Goal: Information Seeking & Learning: Find specific fact

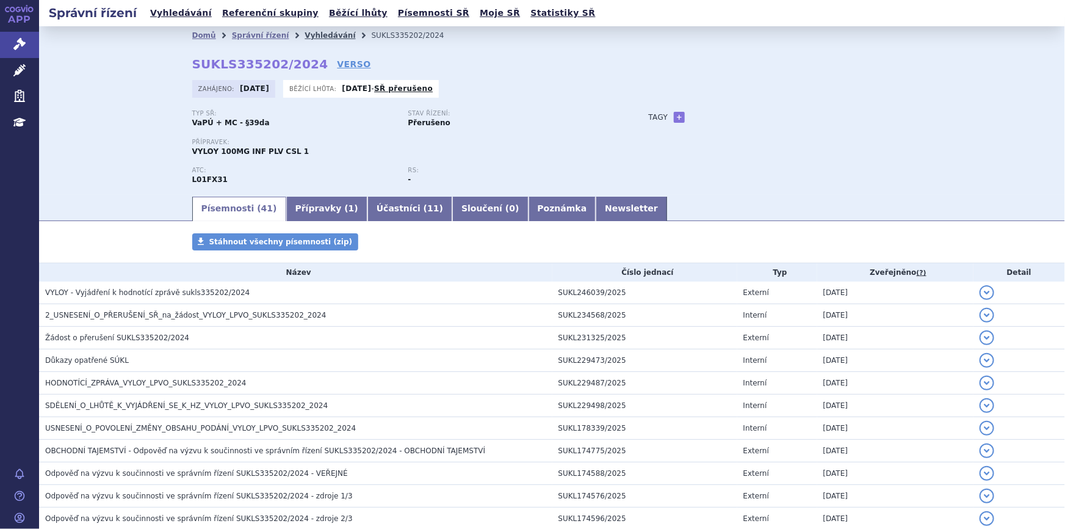
click at [305, 35] on link "Vyhledávání" at bounding box center [330, 35] width 51 height 9
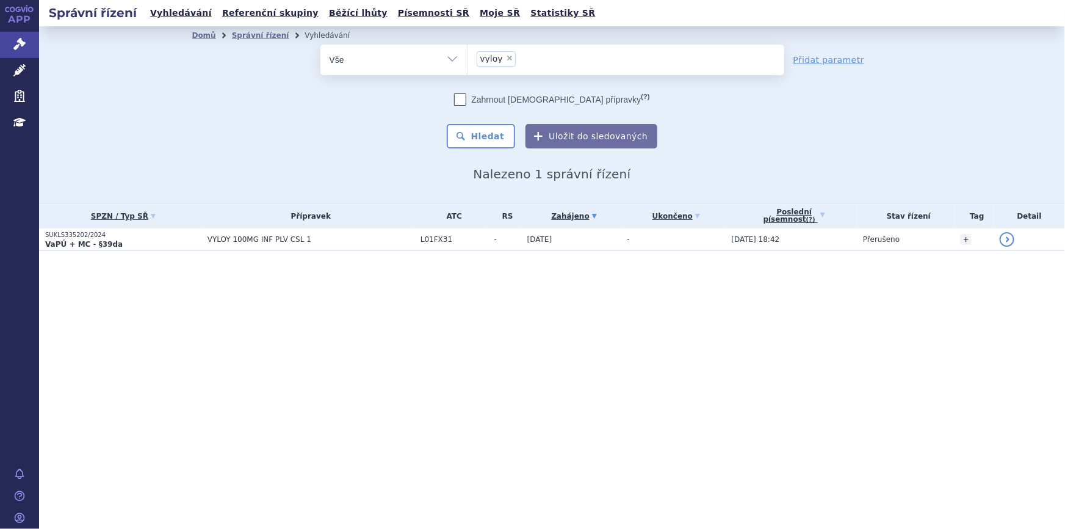
click at [506, 57] on span "×" at bounding box center [509, 57] width 7 height 7
click at [468, 57] on select "vyloy" at bounding box center [467, 59] width 1 height 31
select select
type input "re"
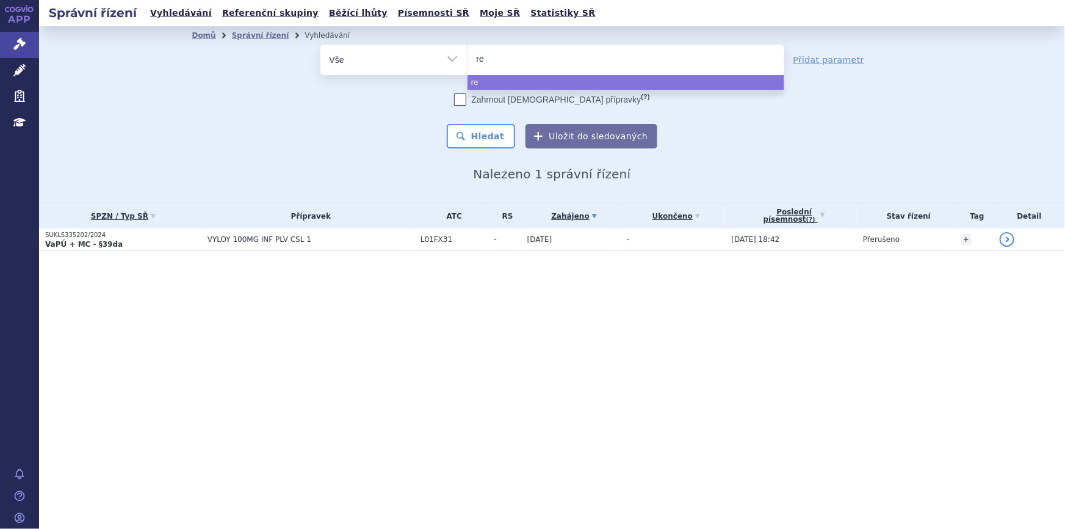
type input "ret"
type input "rets"
type input "retse"
type input "retsevm"
type input "retsevmo"
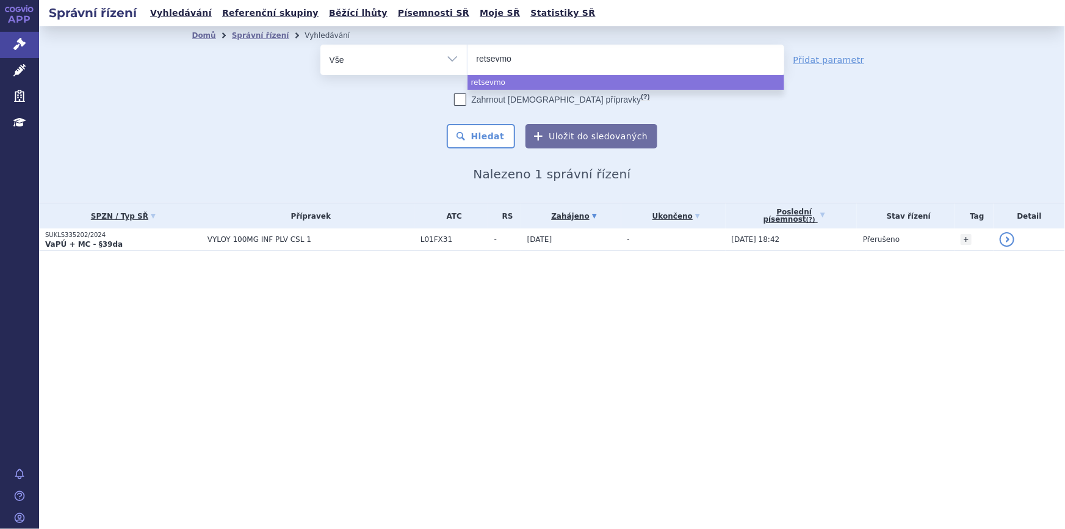
select select "retsevmo"
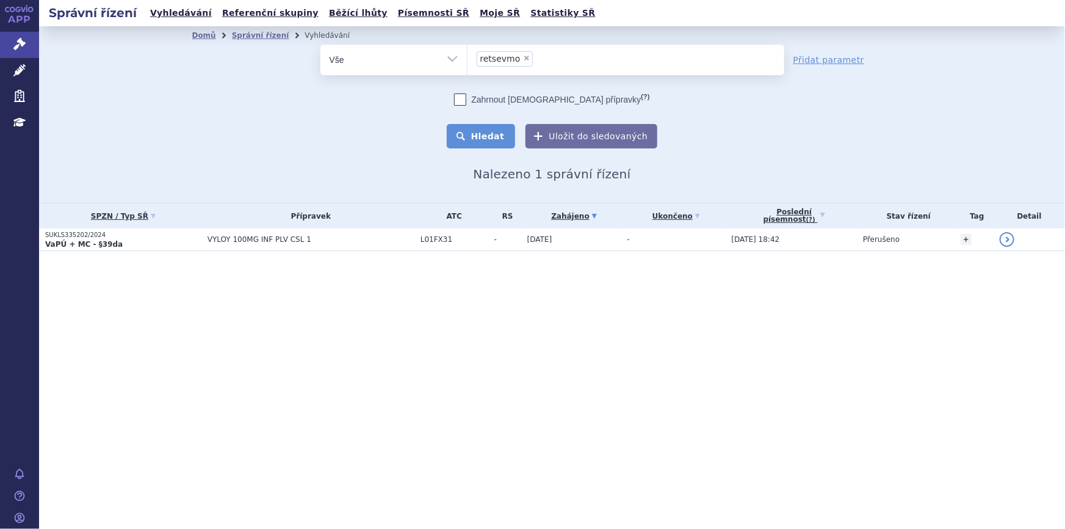
click at [488, 140] on button "Hledat" at bounding box center [481, 136] width 69 height 24
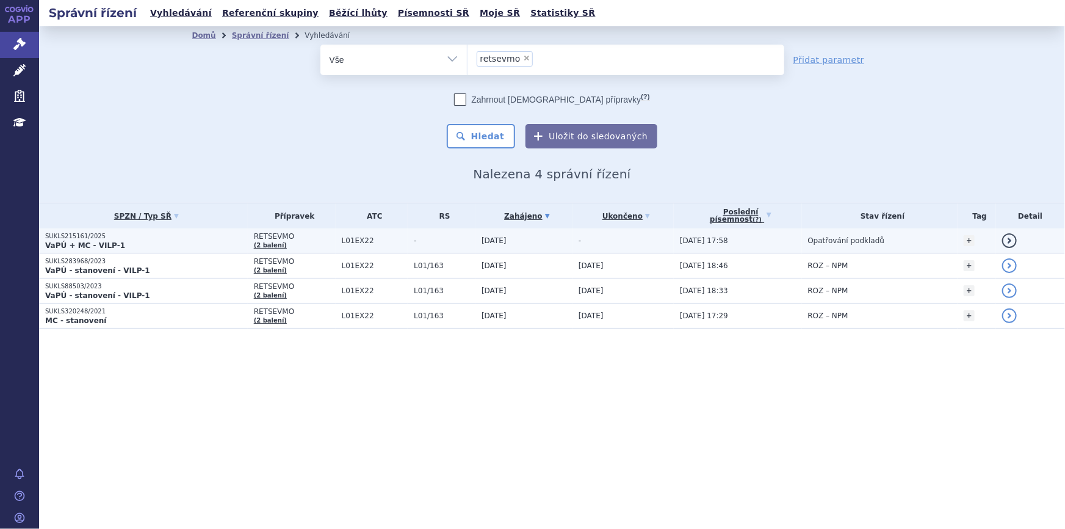
click at [541, 239] on td "03.06.2025" at bounding box center [524, 240] width 97 height 25
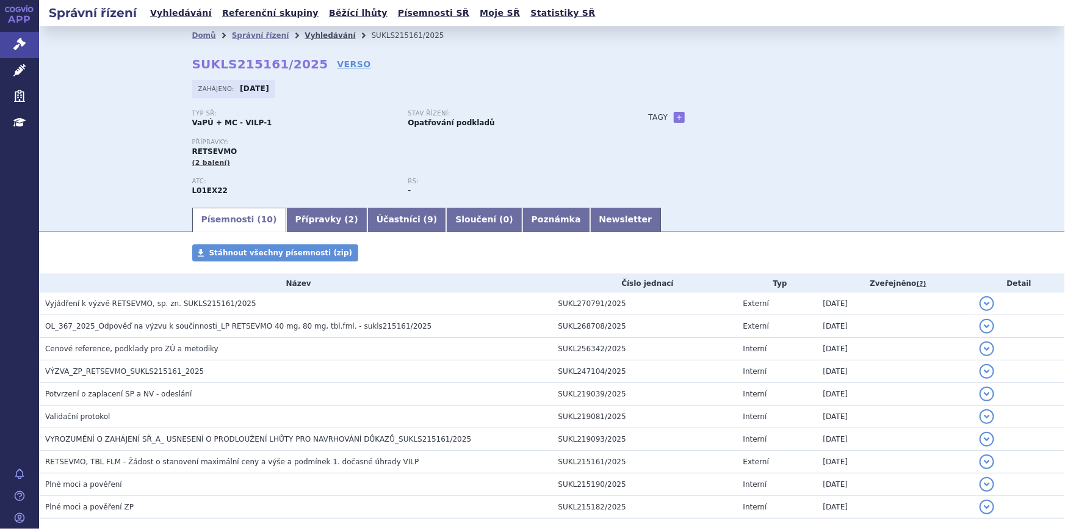
click at [305, 33] on link "Vyhledávání" at bounding box center [330, 35] width 51 height 9
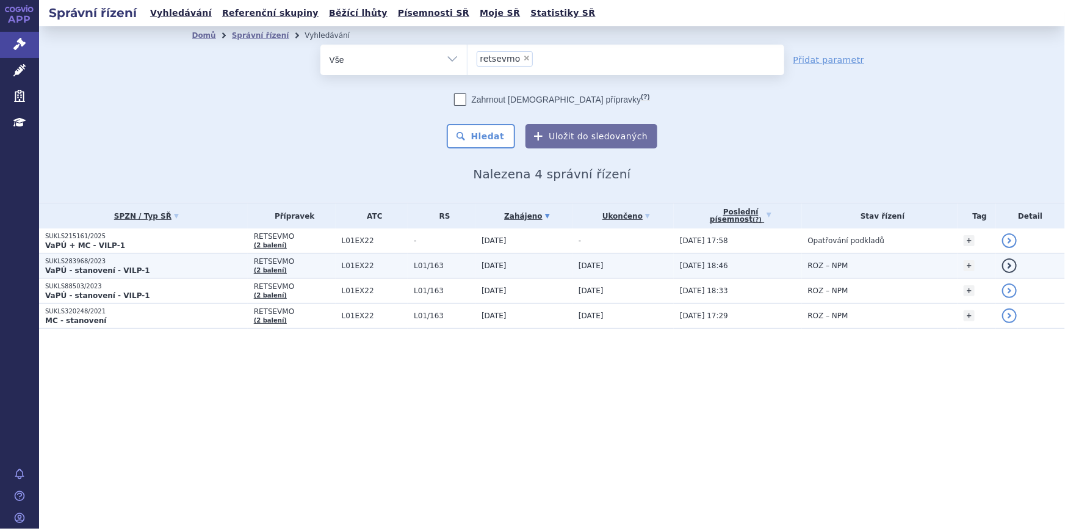
click at [342, 261] on span "L01EX22" at bounding box center [375, 265] width 67 height 9
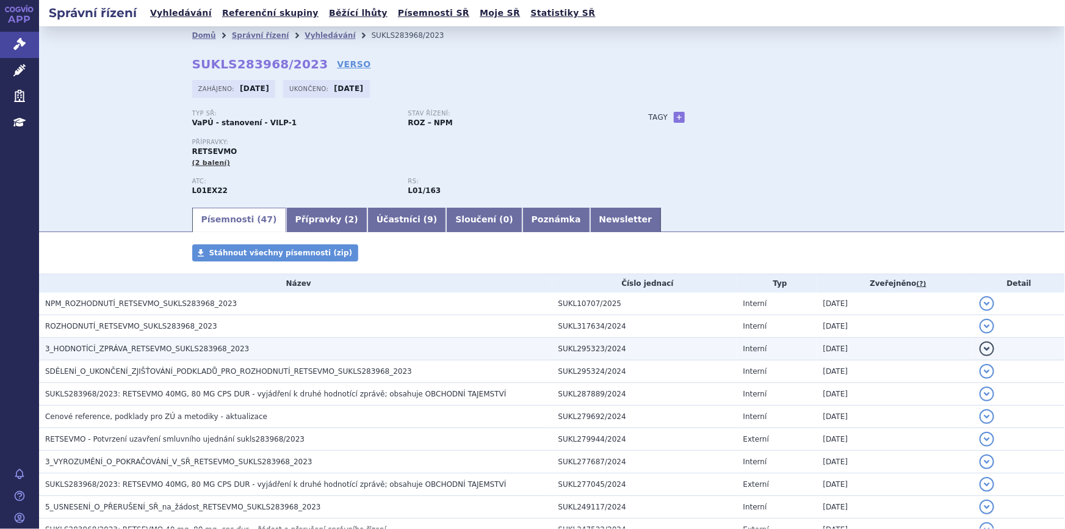
click at [321, 348] on h3 "3_HODNOTÍCÍ_ZPRÁVA_RETSEVMO_SUKLS283968_2023" at bounding box center [298, 348] width 507 height 12
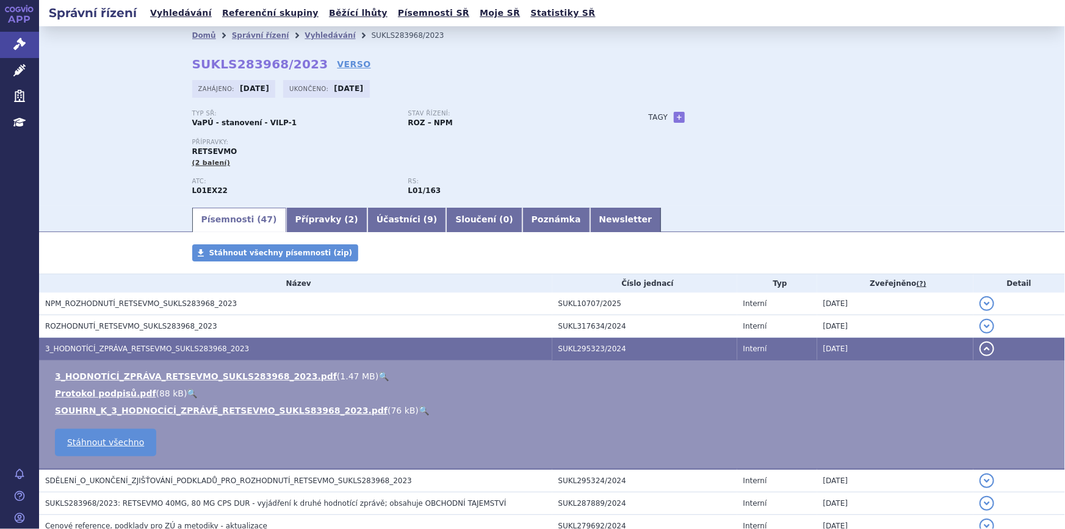
click at [378, 372] on link "🔍" at bounding box center [383, 376] width 10 height 10
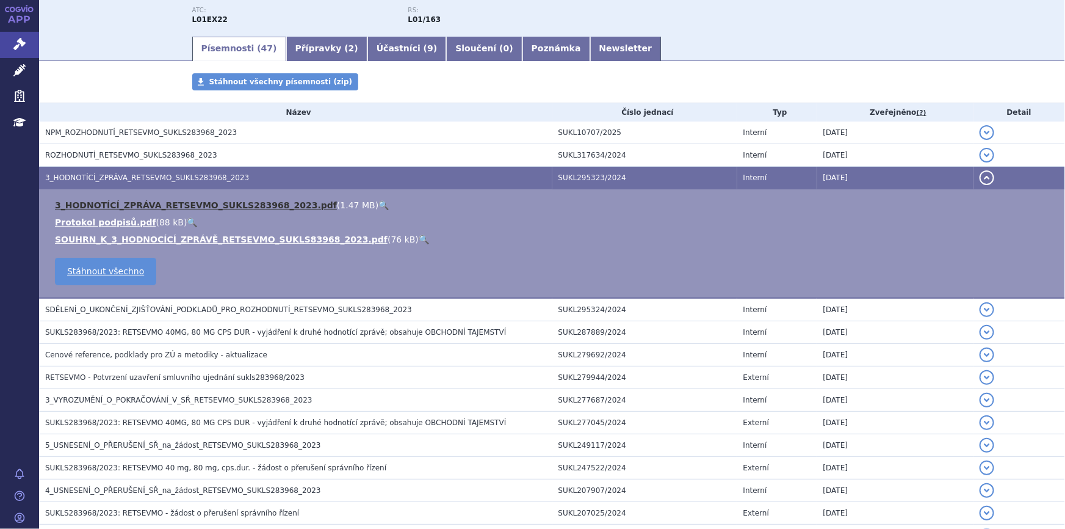
scroll to position [333, 0]
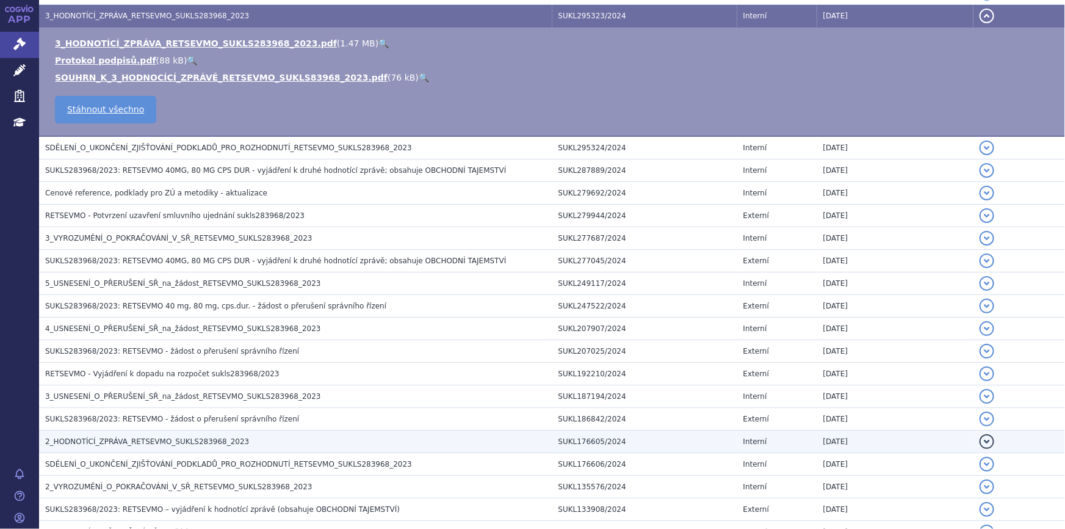
click at [125, 435] on h3 "2_HODNOTÍCÍ_ZPRÁVA_RETSEVMO_SUKLS283968_2023" at bounding box center [298, 441] width 507 height 12
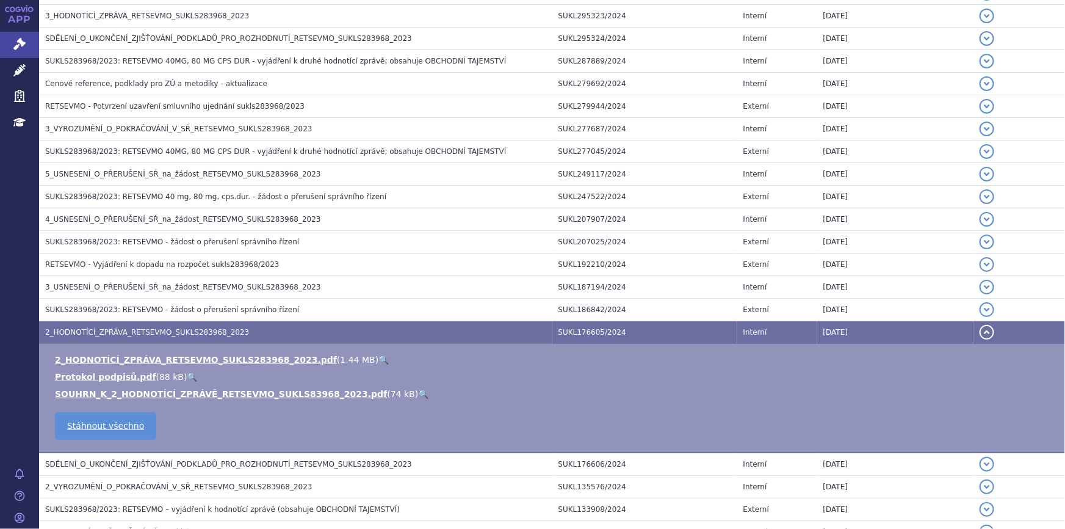
click at [378, 356] on link "🔍" at bounding box center [383, 360] width 10 height 10
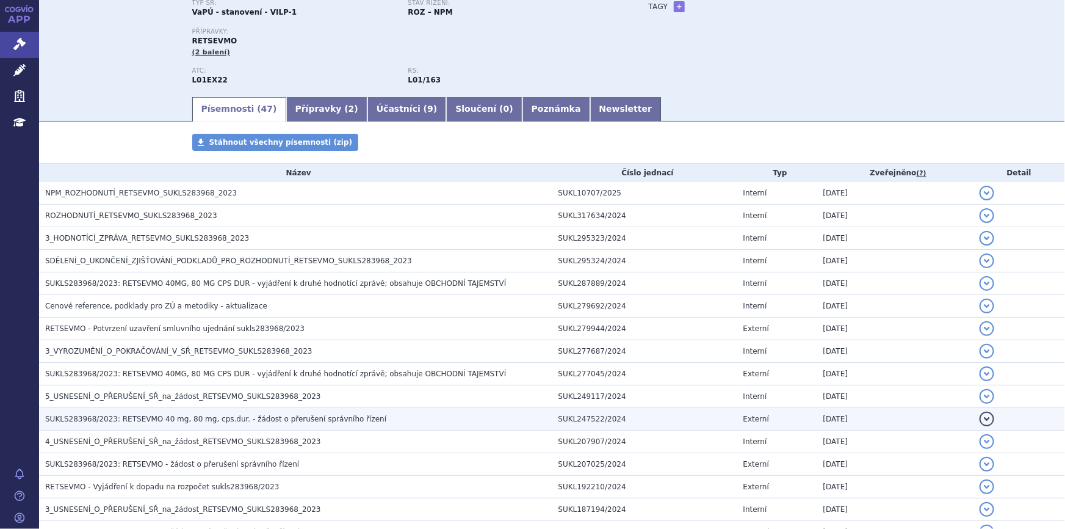
scroll to position [0, 0]
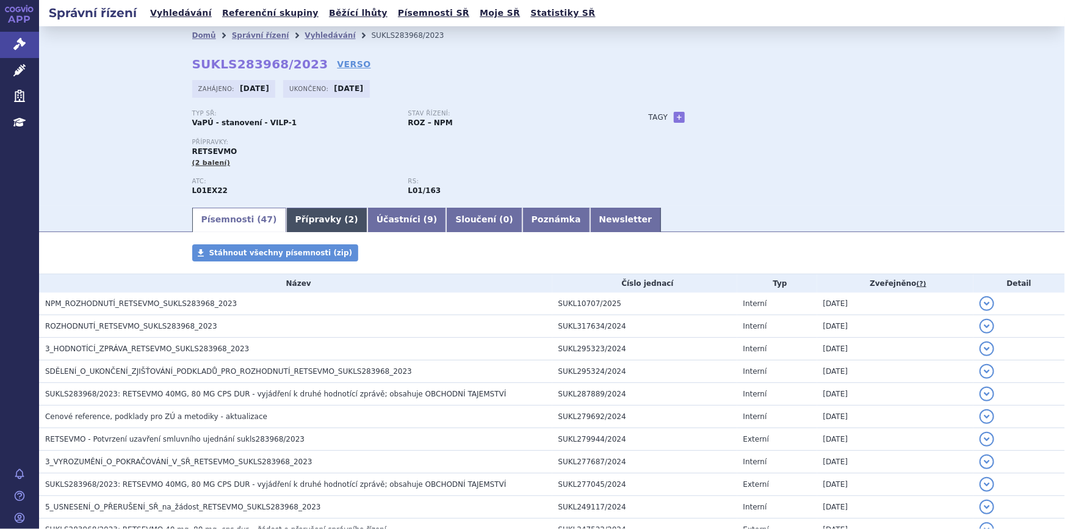
click at [290, 221] on link "Přípravky ( 2 )" at bounding box center [326, 220] width 81 height 24
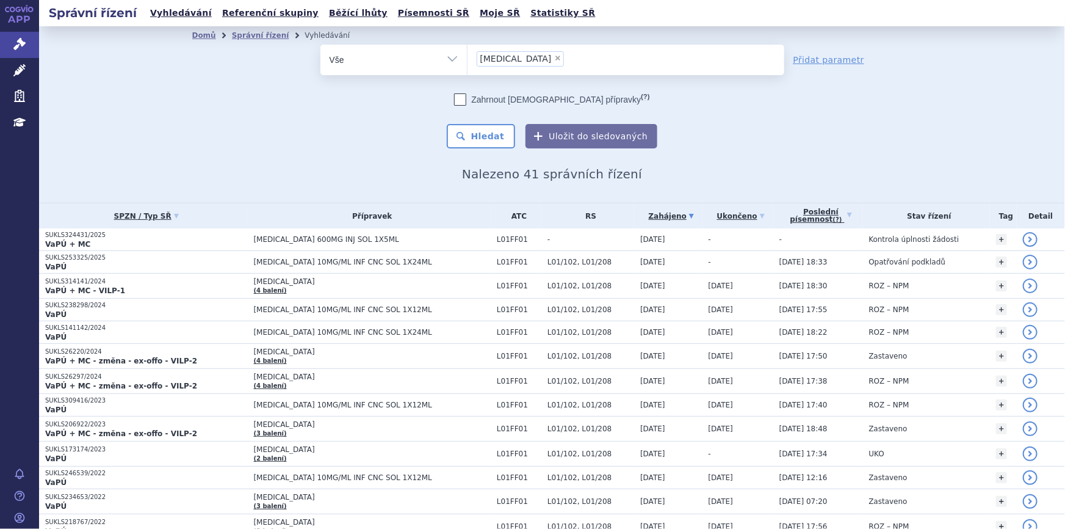
click at [554, 55] on span "×" at bounding box center [557, 57] width 7 height 7
click at [468, 55] on select "opdivo" at bounding box center [467, 59] width 1 height 31
select select
type input "re"
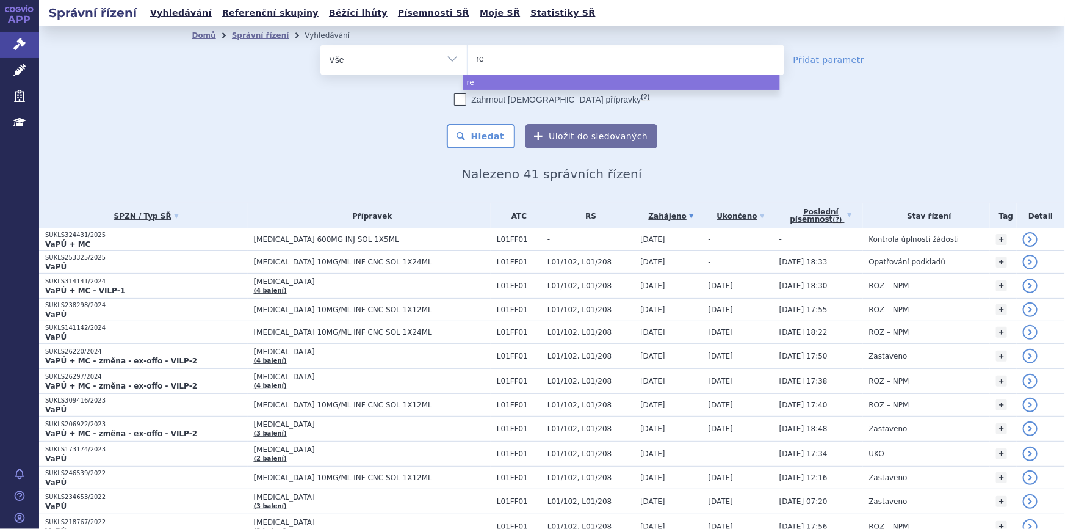
type input "ret"
type input "rets"
type input "retse"
type input "retsevm"
type input "retsevmo"
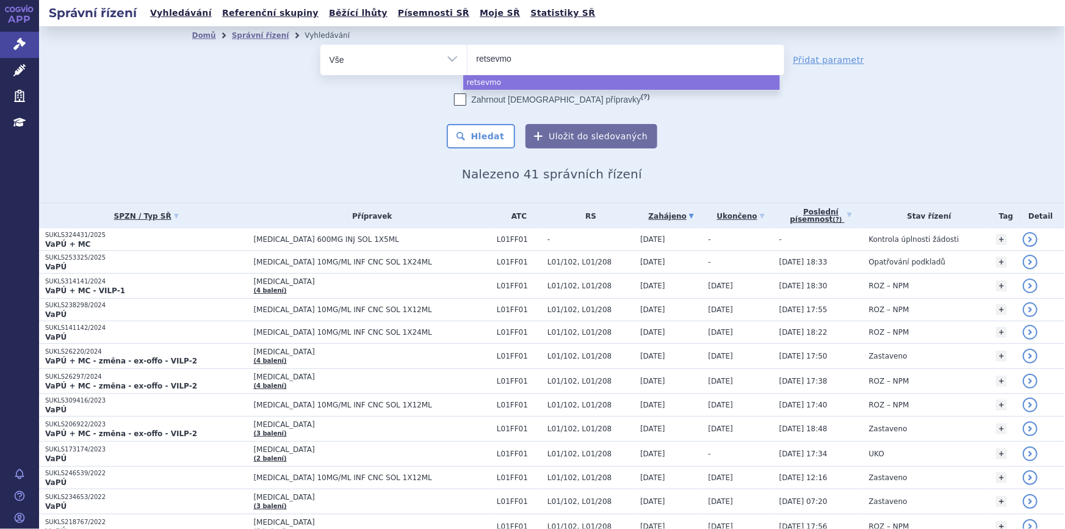
select select "retsevmo"
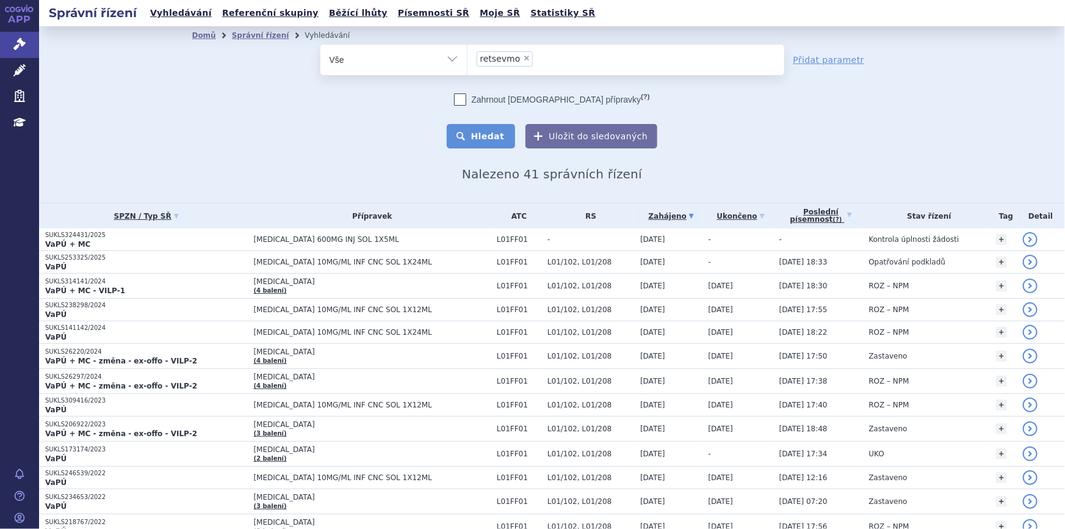
click at [475, 131] on button "Hledat" at bounding box center [481, 136] width 69 height 24
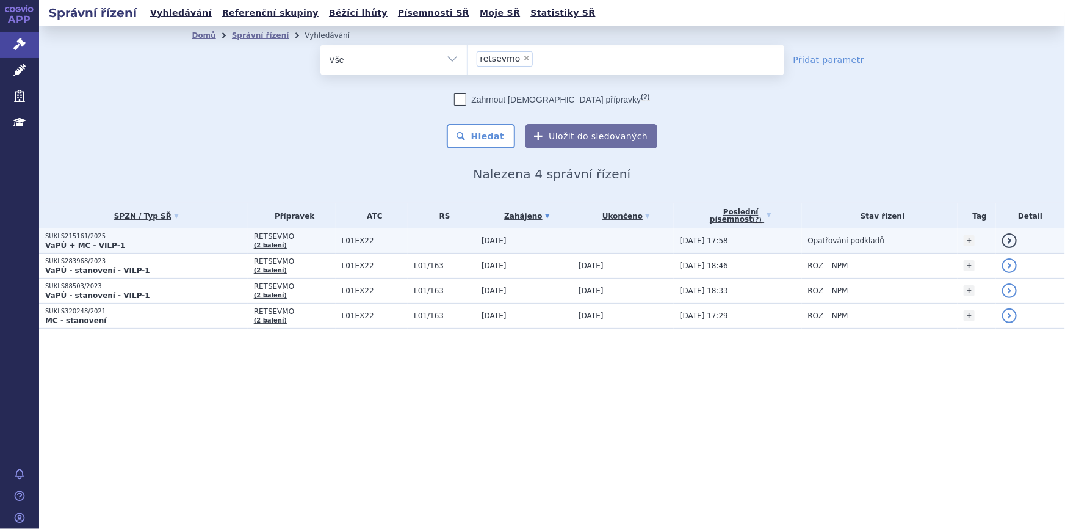
click at [325, 237] on span "RETSEVMO" at bounding box center [295, 236] width 82 height 9
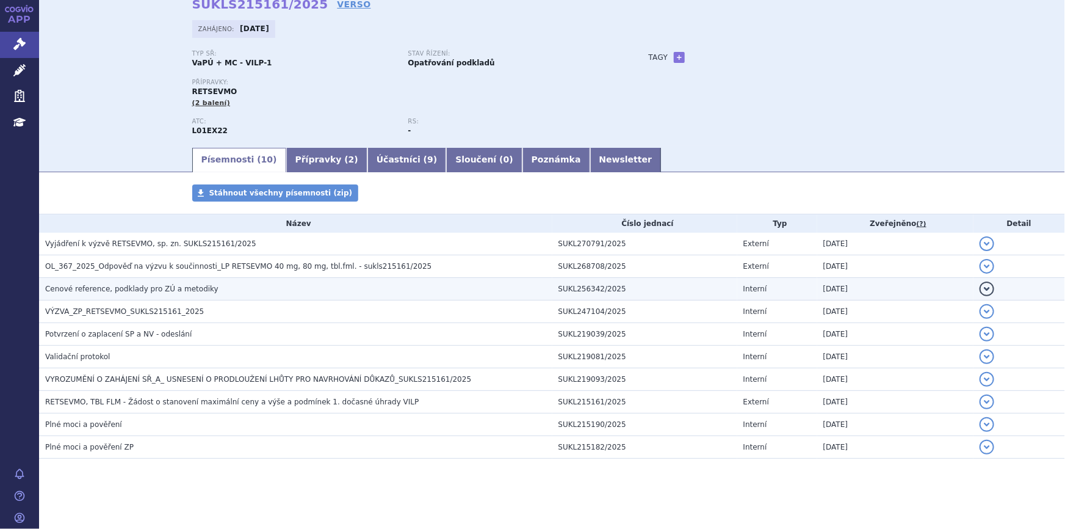
scroll to position [62, 0]
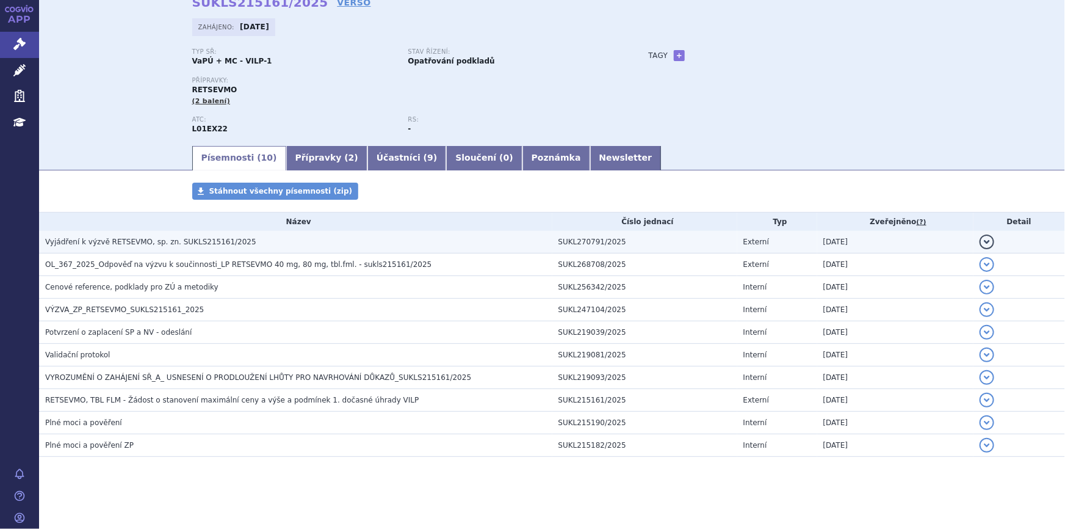
click at [275, 243] on h3 "Vyjádření k výzvě RETSEVMO, sp. zn. SUKLS215161/2025" at bounding box center [298, 242] width 507 height 12
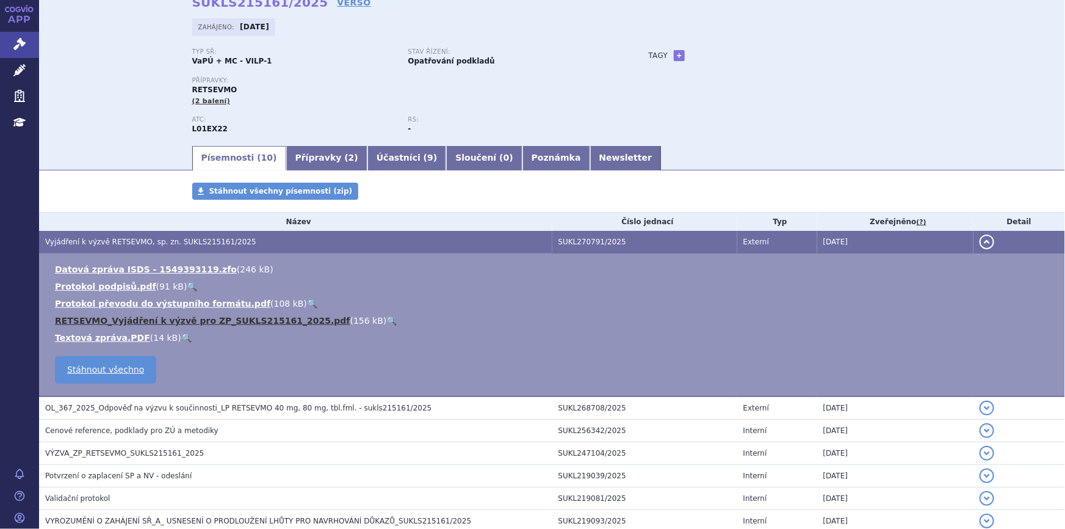
click at [292, 320] on link "RETSEVMO_Vyjádření k výzvě pro ZP_SUKLS215161_2025.pdf" at bounding box center [202, 321] width 295 height 10
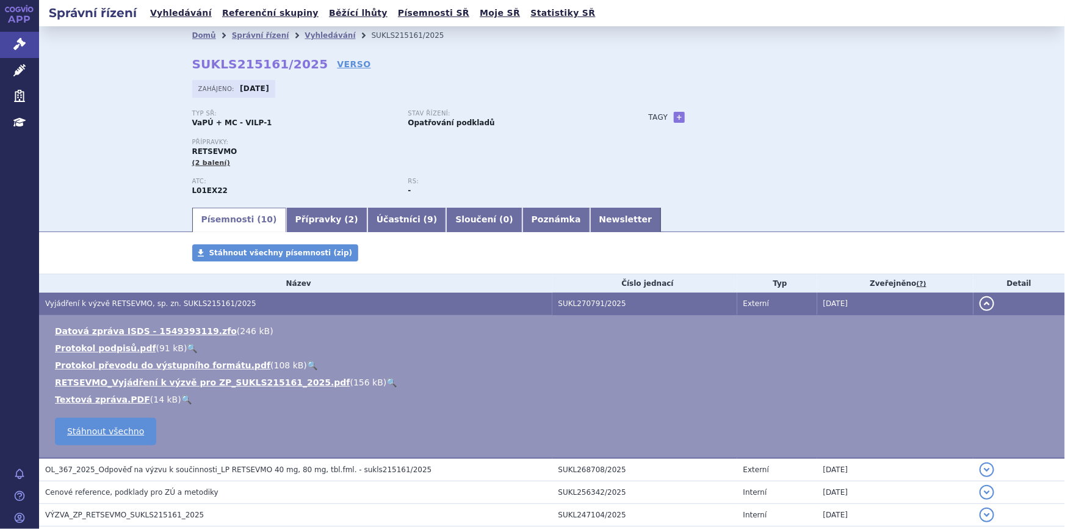
scroll to position [0, 0]
click at [317, 34] on link "Vyhledávání" at bounding box center [330, 35] width 51 height 9
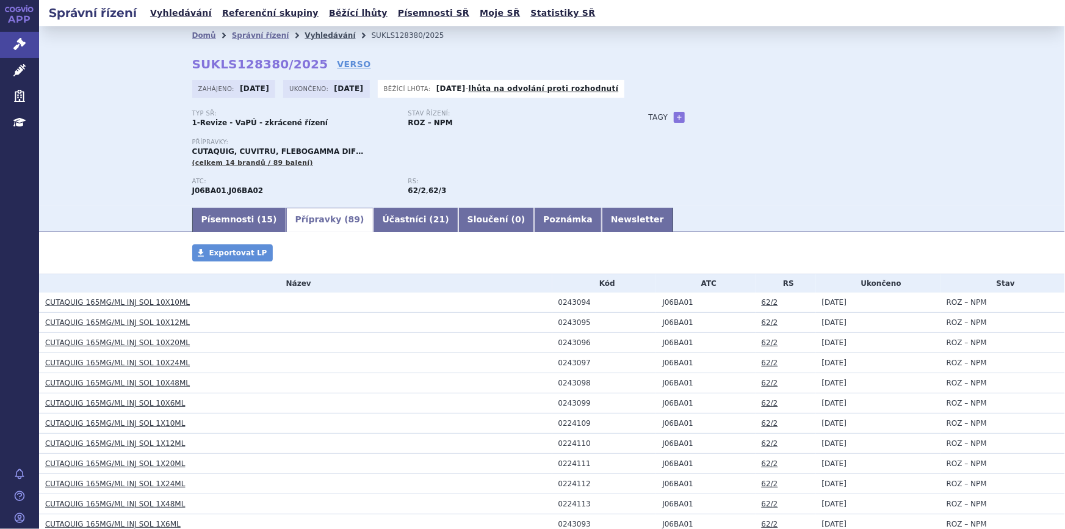
click at [314, 38] on link "Vyhledávání" at bounding box center [330, 35] width 51 height 9
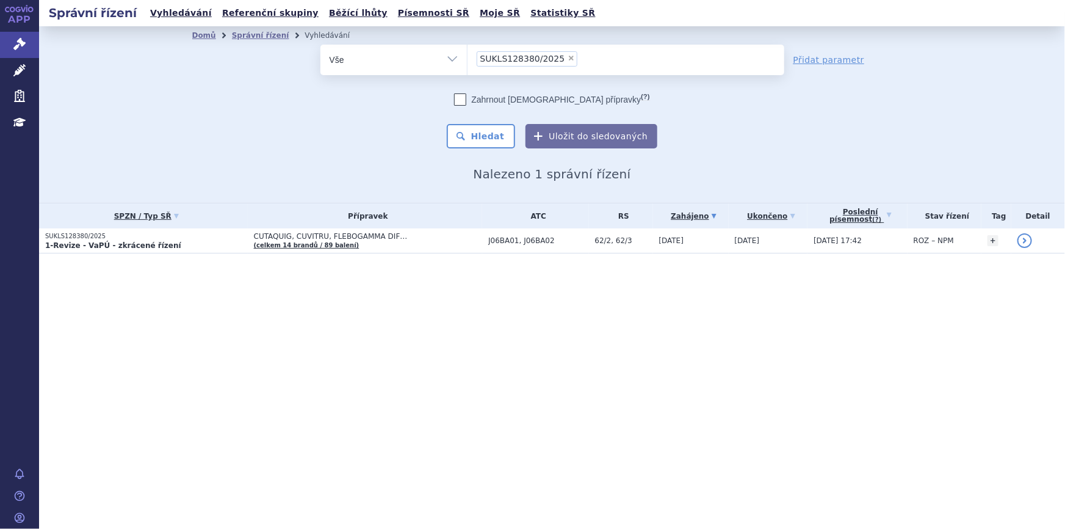
click at [568, 56] on span "×" at bounding box center [571, 57] width 7 height 7
click at [468, 56] on select "SUKLS128380/2025" at bounding box center [467, 59] width 1 height 31
select select
type input "JI"
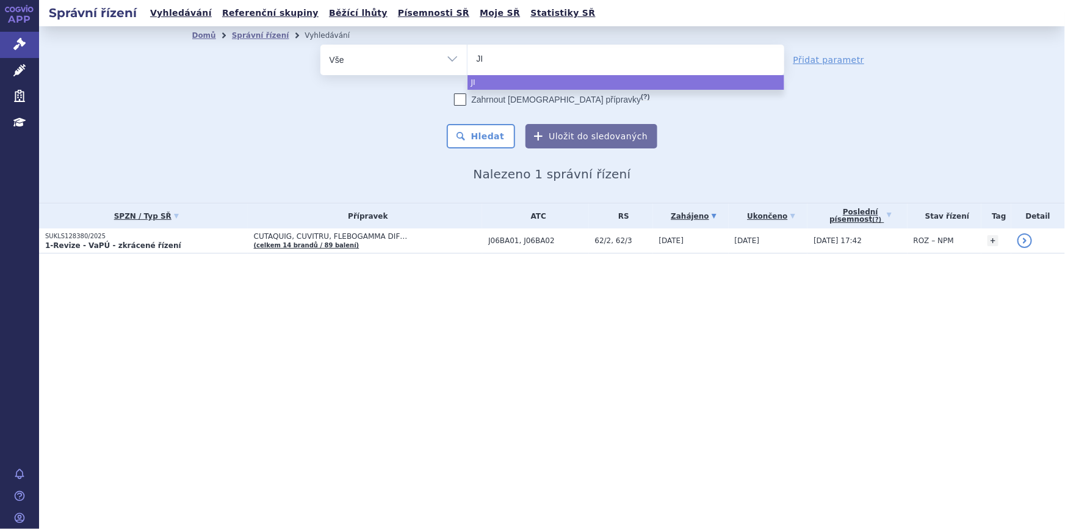
type input "JIV"
type input "JIVI"
select select "JIVI"
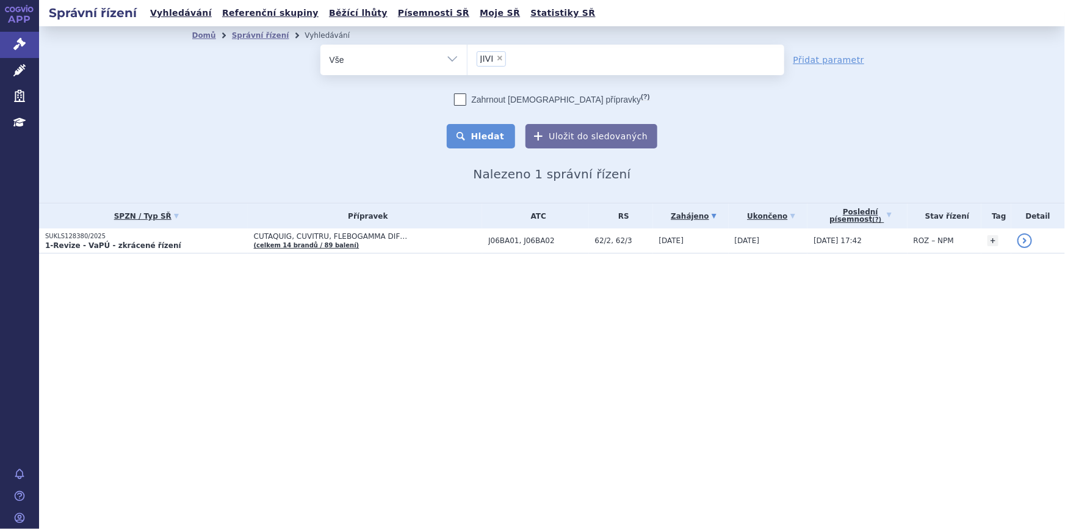
click at [498, 128] on button "Hledat" at bounding box center [481, 136] width 69 height 24
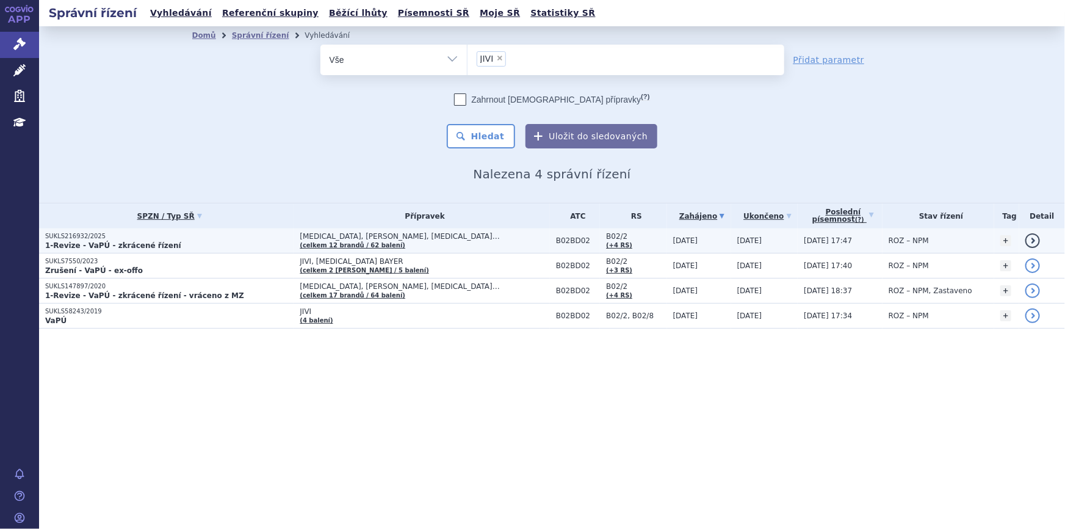
click at [476, 236] on span "ADVATE, ADYNOVI, AFSTYLA…" at bounding box center [425, 236] width 250 height 9
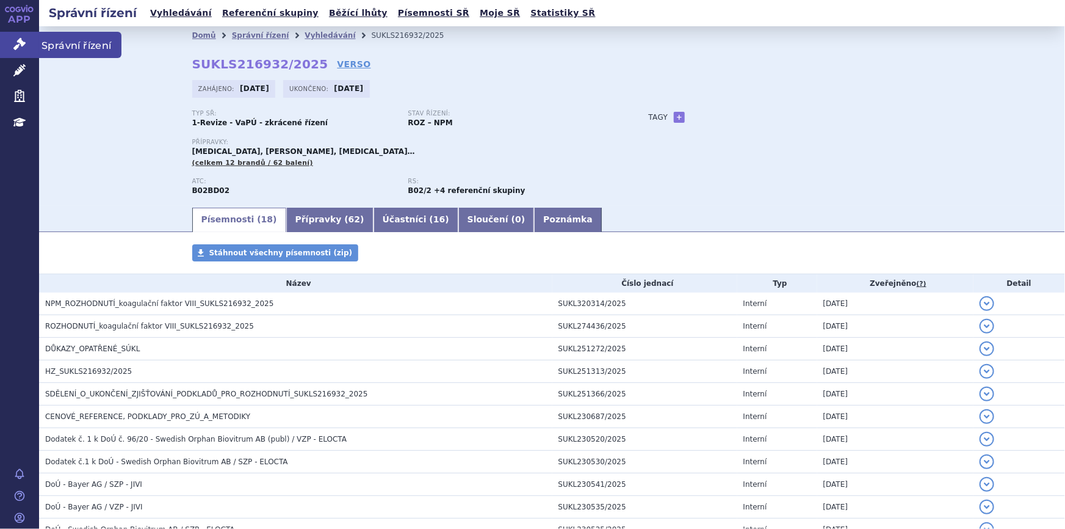
click at [21, 38] on icon at bounding box center [19, 44] width 12 height 12
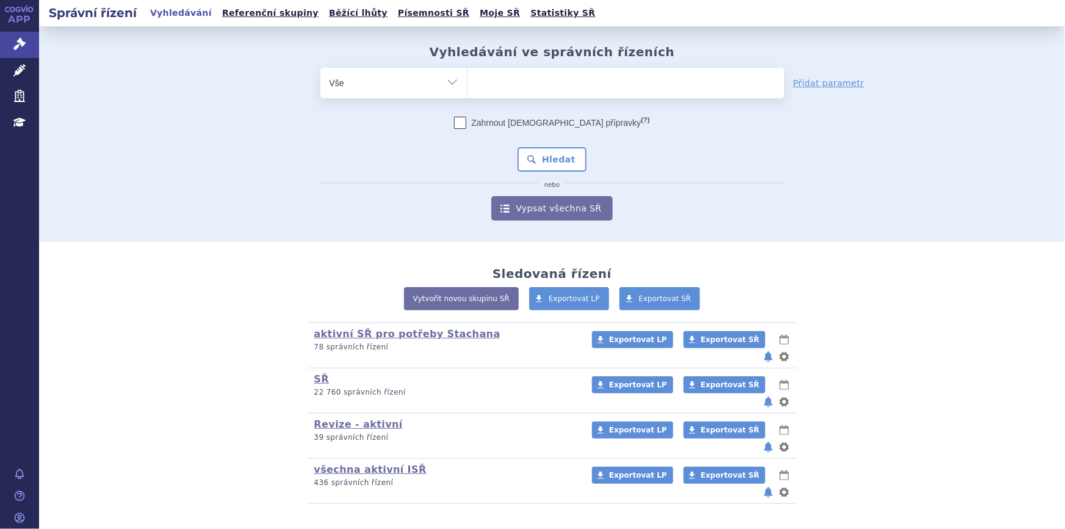
click at [519, 78] on ul at bounding box center [626, 81] width 317 height 26
click at [468, 78] on select at bounding box center [467, 82] width 1 height 31
paste input "SUKLS128380/2025"
type input "SUKLS128380/2025"
select select "SUKLS128380/2025"
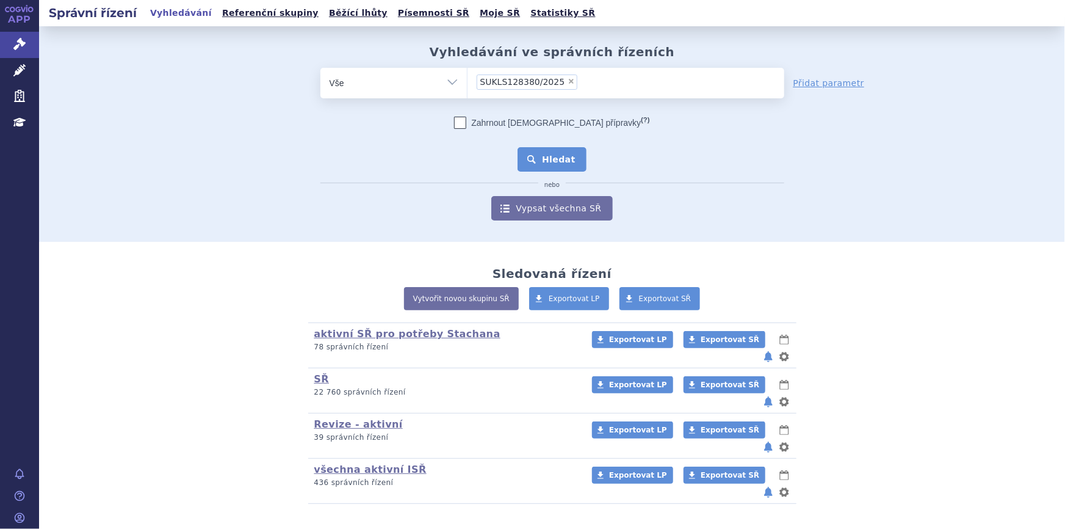
click at [569, 164] on button "Hledat" at bounding box center [552, 159] width 69 height 24
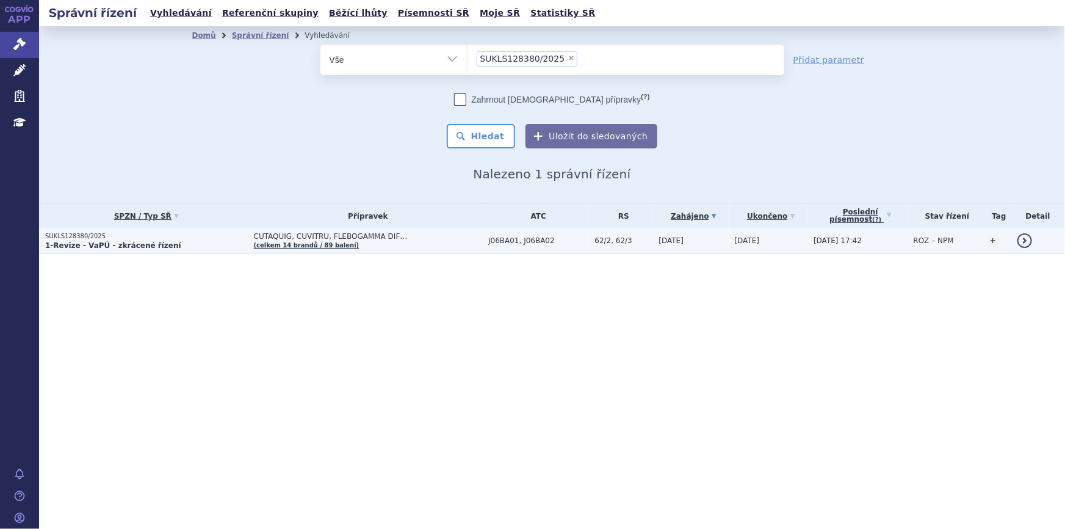
click at [417, 234] on span "CUTAQUIG, CUVITRU, FLEBOGAMMA DIF…" at bounding box center [368, 236] width 229 height 9
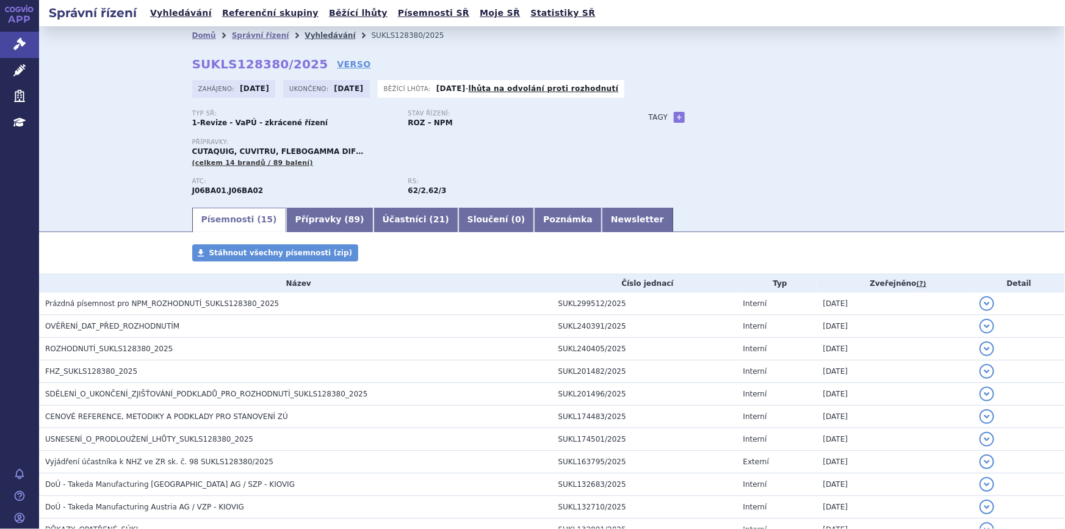
click at [319, 35] on link "Vyhledávání" at bounding box center [330, 35] width 51 height 9
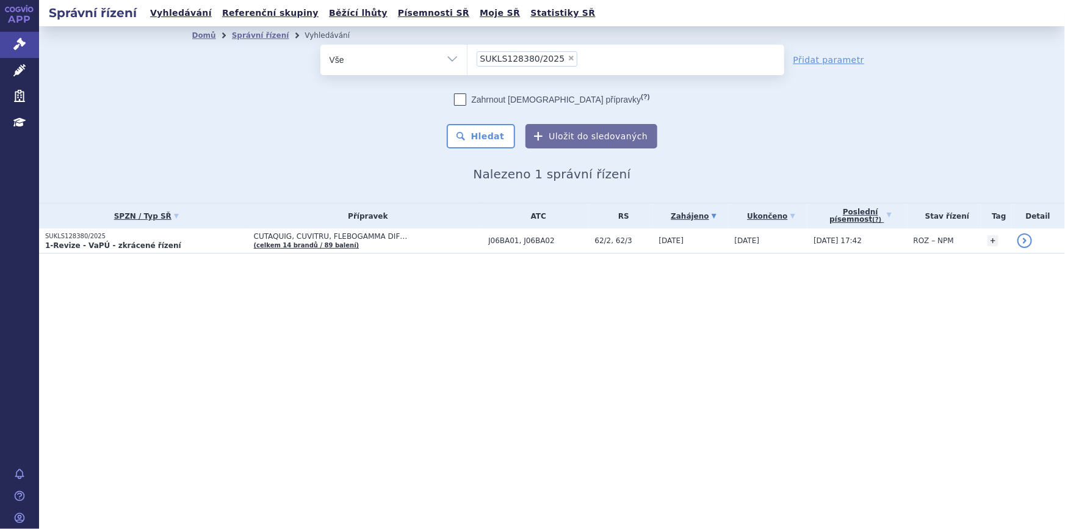
click at [568, 55] on span "×" at bounding box center [571, 57] width 7 height 7
click at [468, 55] on select "SUKLS128380/2025" at bounding box center [467, 59] width 1 height 31
select select
type input "SUKLS283424/2024"
select select "SUKLS283424/2024"
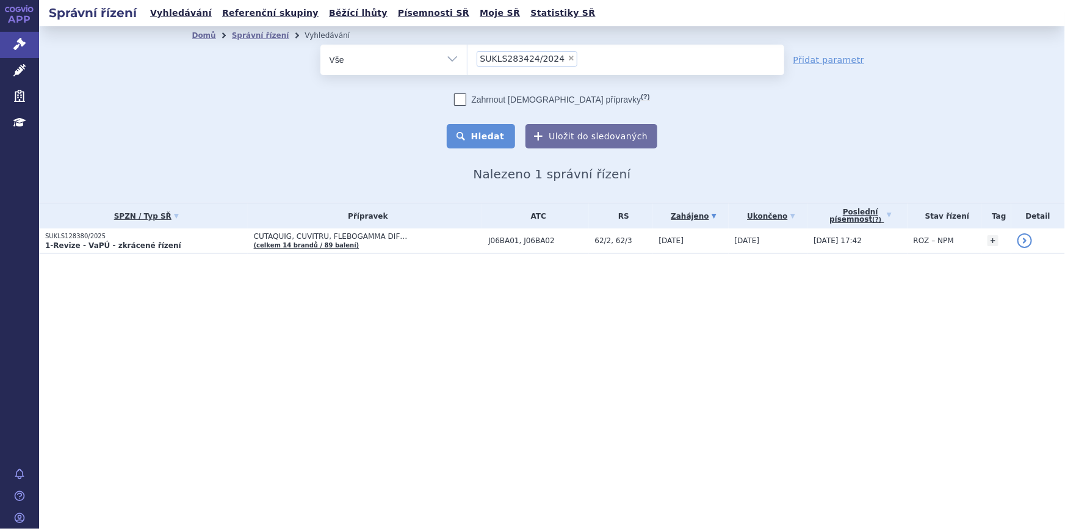
click at [478, 137] on button "Hledat" at bounding box center [481, 136] width 69 height 24
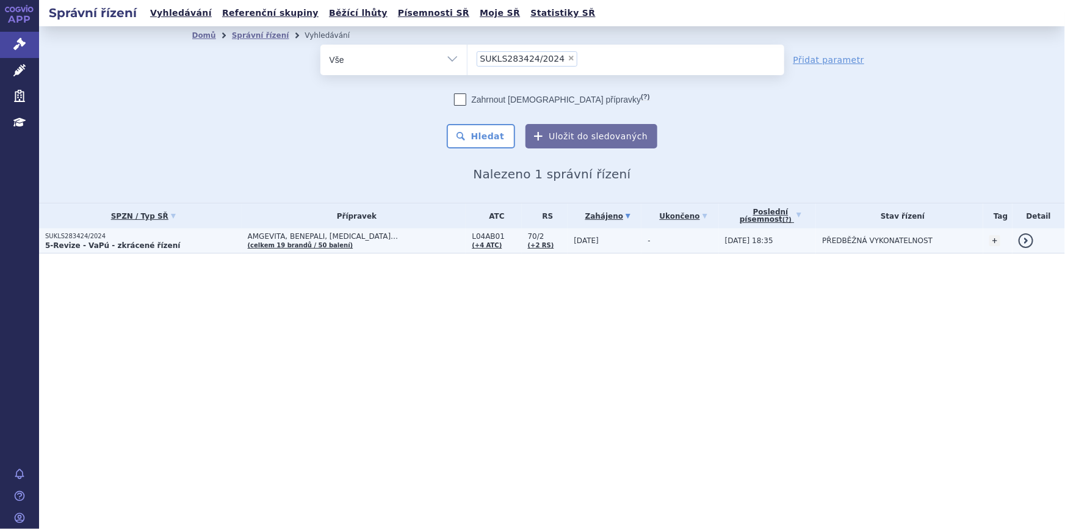
click at [418, 245] on td "AMGEVITA, BENEPALI, [MEDICAL_DATA]… (celkem 19 brandů / 50 balení)" at bounding box center [354, 240] width 225 height 25
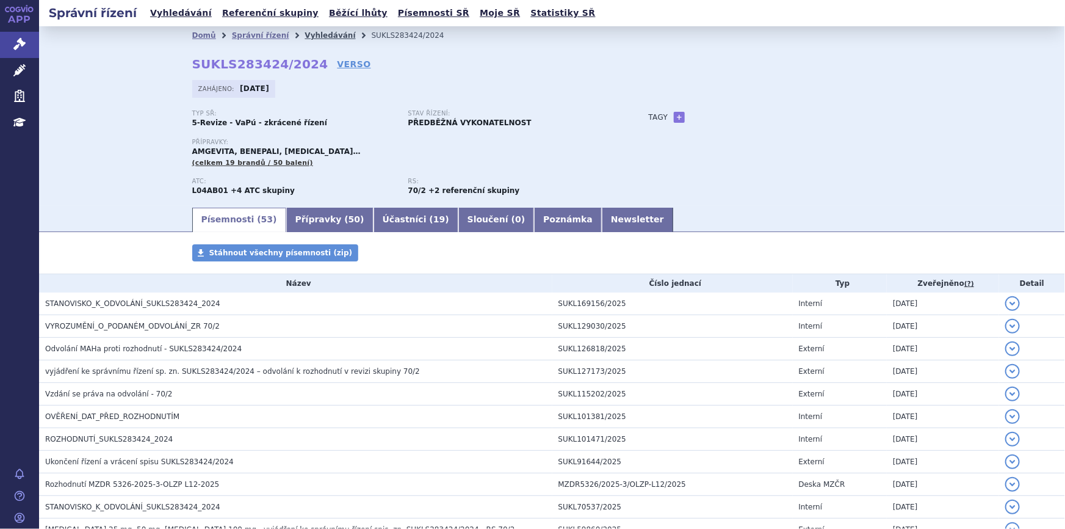
click at [314, 35] on link "Vyhledávání" at bounding box center [330, 35] width 51 height 9
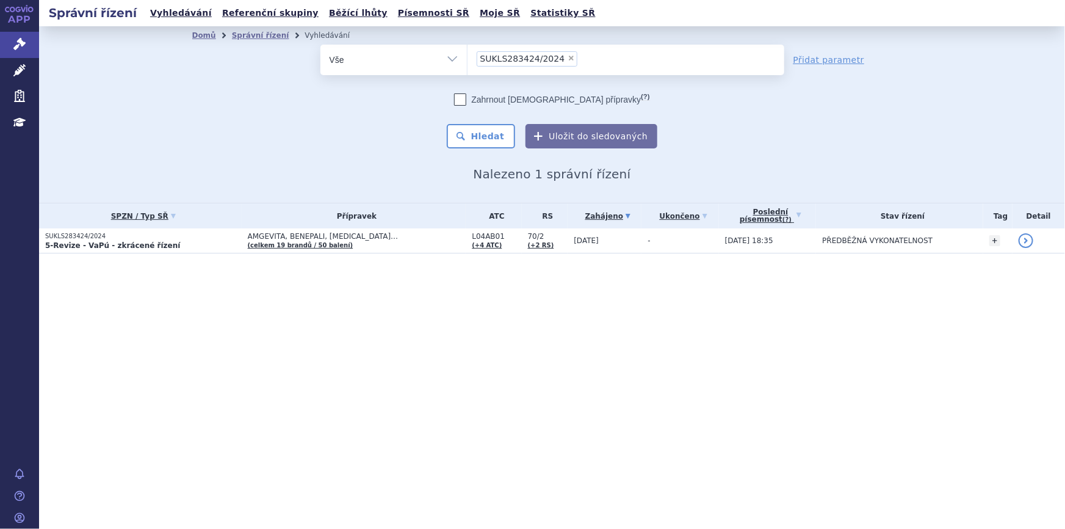
click at [568, 57] on span "×" at bounding box center [571, 57] width 7 height 7
click at [468, 57] on select "SUKLS283424/2024" at bounding box center [467, 59] width 1 height 31
select select
type input "SUKLS63506/2024"
select select "SUKLS63506/2024"
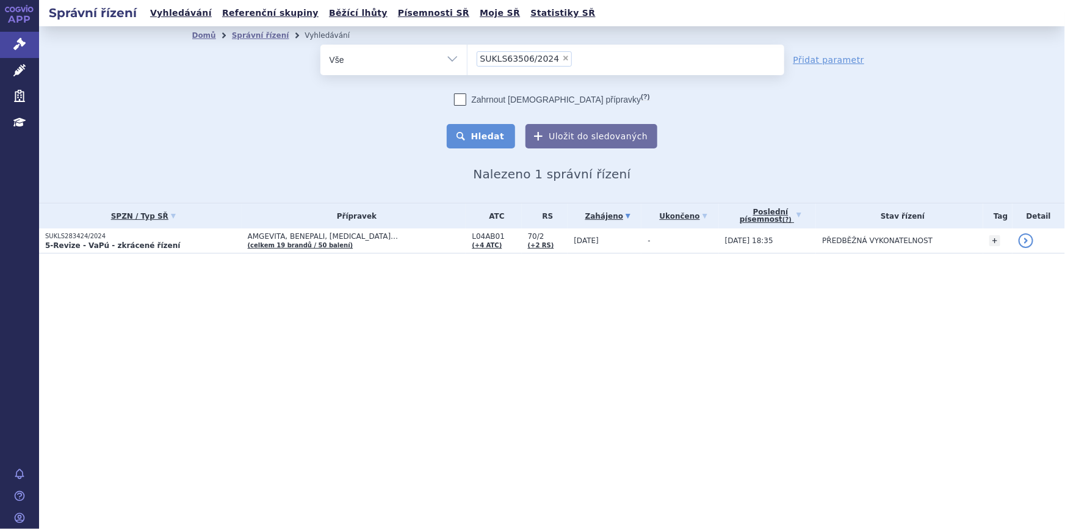
click at [496, 129] on button "Hledat" at bounding box center [481, 136] width 69 height 24
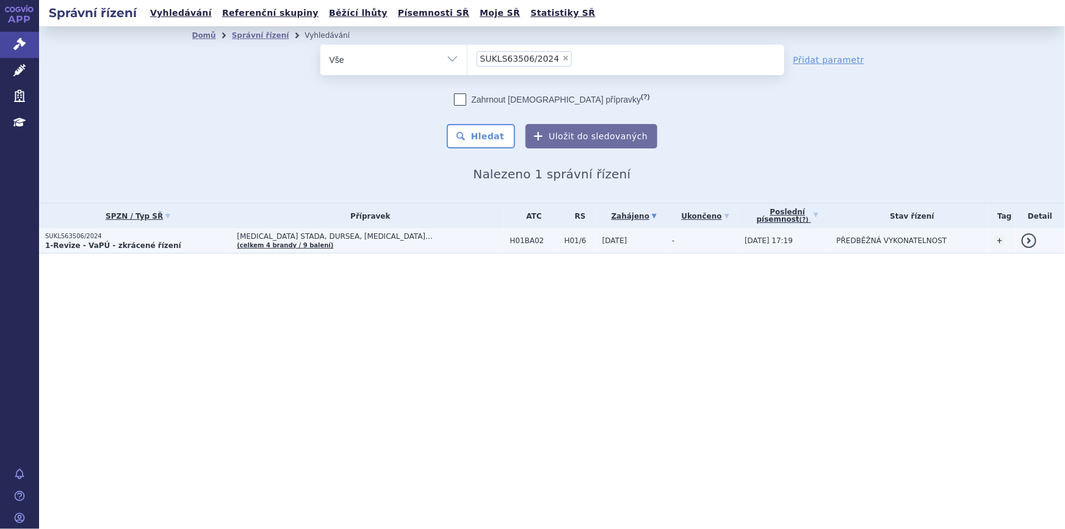
click at [422, 244] on td "[MEDICAL_DATA] STADA, DURSEA, [MEDICAL_DATA]… (celkem 4 brandy / 9 balení)" at bounding box center [367, 240] width 273 height 25
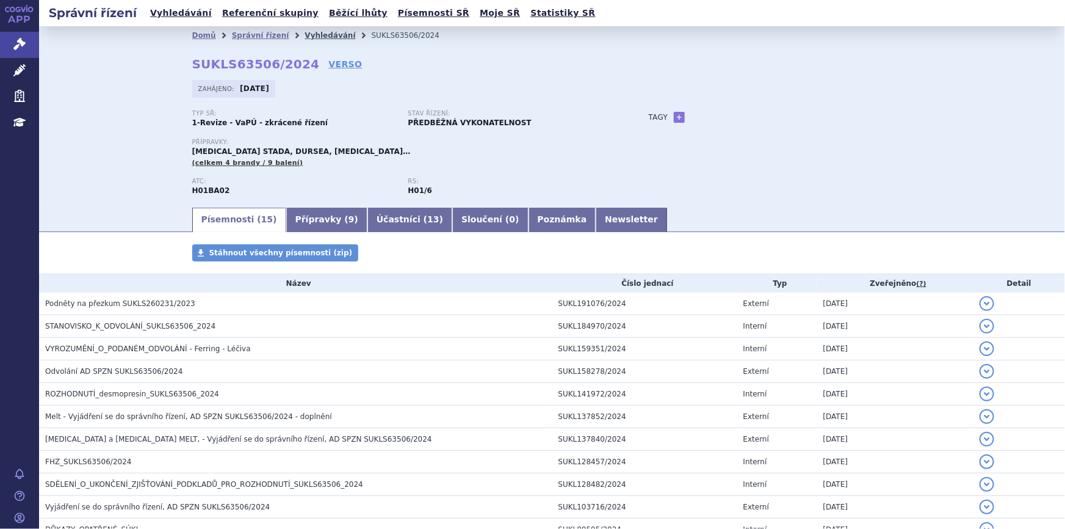
click at [305, 31] on link "Vyhledávání" at bounding box center [330, 35] width 51 height 9
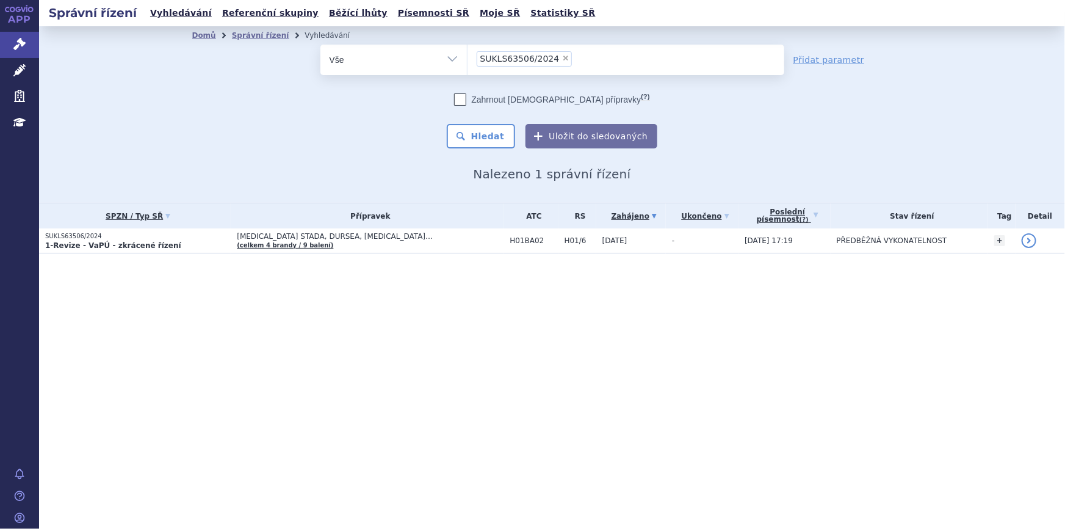
click at [562, 57] on span "×" at bounding box center [565, 57] width 7 height 7
click at [468, 57] on select "SUKLS63506/2024" at bounding box center [467, 59] width 1 height 31
select select
drag, startPoint x: 640, startPoint y: 37, endPoint x: 638, endPoint y: 79, distance: 42.8
click at [640, 37] on ul "Domů Správní řízení Vyhledávání" at bounding box center [552, 35] width 720 height 18
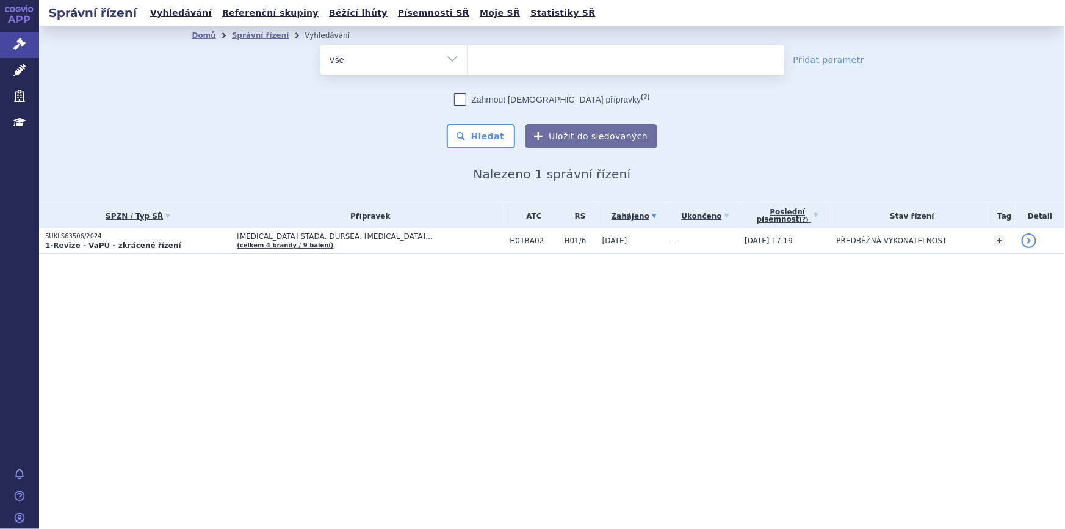
click at [639, 79] on form "odstranit Vše Spisová značka Typ SŘ (?) Hledat" at bounding box center [552, 97] width 464 height 104
click at [637, 70] on span at bounding box center [626, 60] width 317 height 31
click at [468, 70] on select "SUKLS63506/2024" at bounding box center [467, 59] width 1 height 31
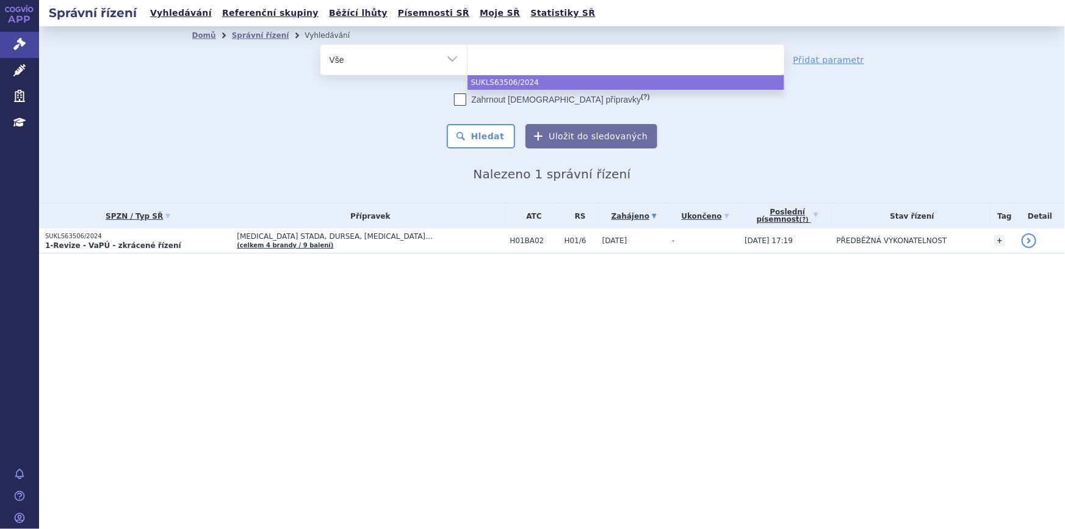
paste input "SUKLS163756/2024"
type input "SUKLS163756/2024"
select select "SUKLS163756/2024"
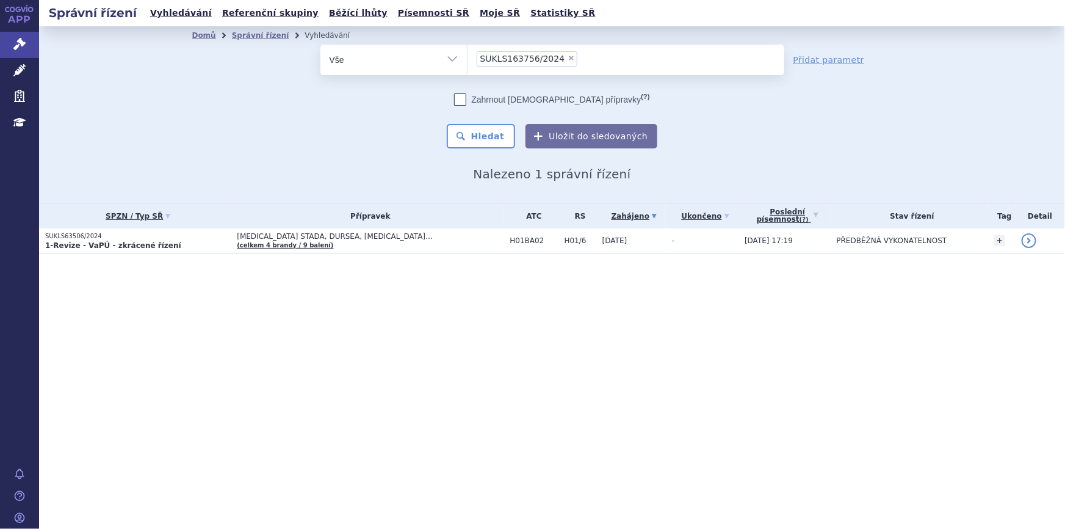
click at [594, 45] on ul "× SUKLS163756/2024" at bounding box center [626, 58] width 317 height 27
click at [468, 45] on select "SUKLS63506/2024 SUKLS163756/2024" at bounding box center [467, 59] width 1 height 31
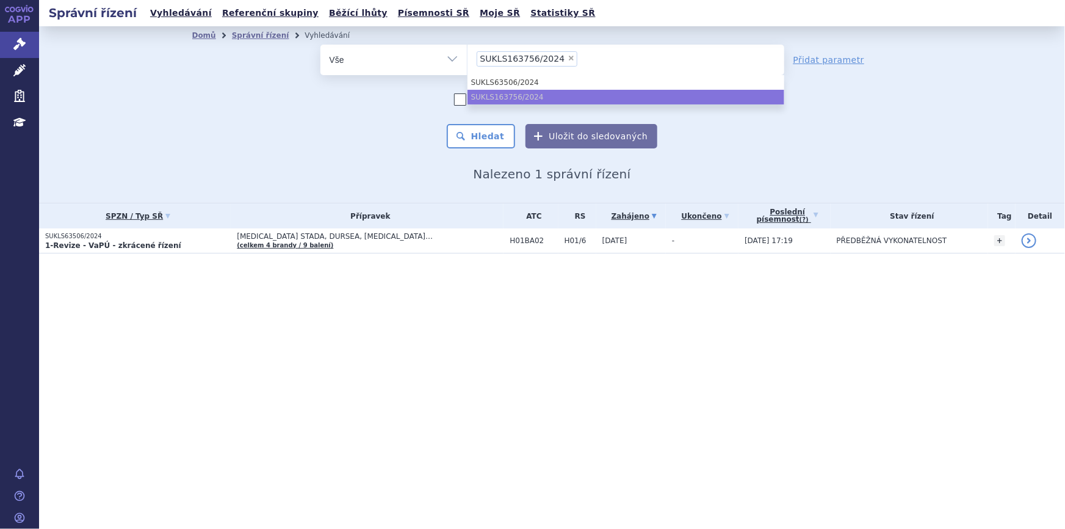
paste input "SUKLS163718/2024"
type input "SUKLS163718/2024"
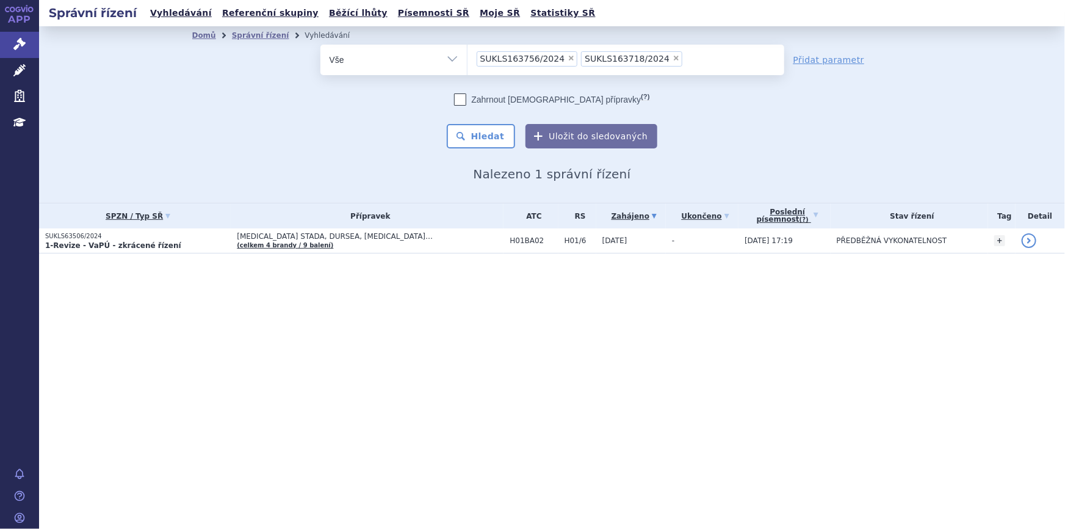
click at [716, 52] on ul "× SUKLS163756/2024 × SUKLS163718/2024" at bounding box center [626, 58] width 317 height 27
click at [468, 52] on select "SUKLS63506/2024 SUKLS163756/2024 SUKLS163718/2024" at bounding box center [467, 59] width 1 height 31
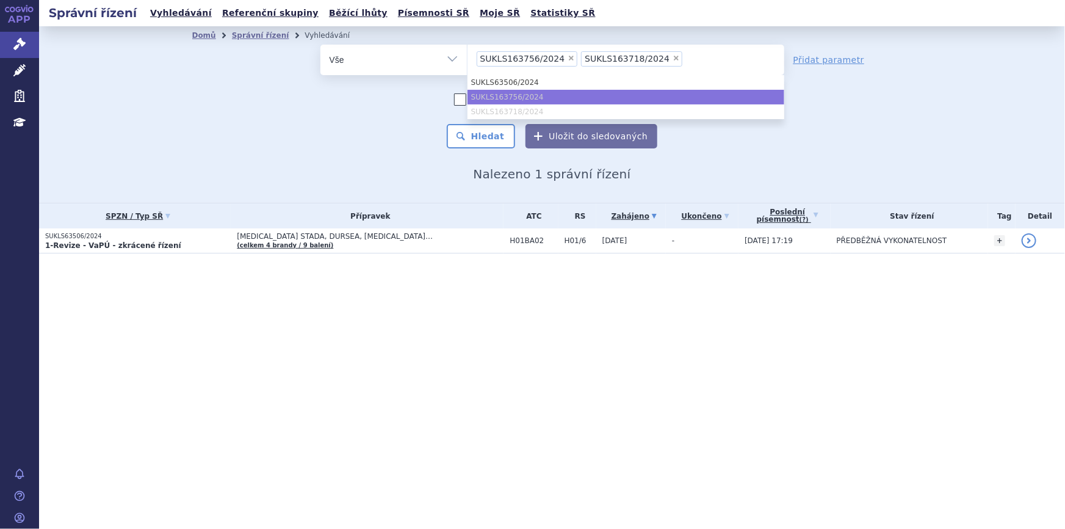
paste input "SUKLS184738/2024"
type input "SUKLS184738/2024"
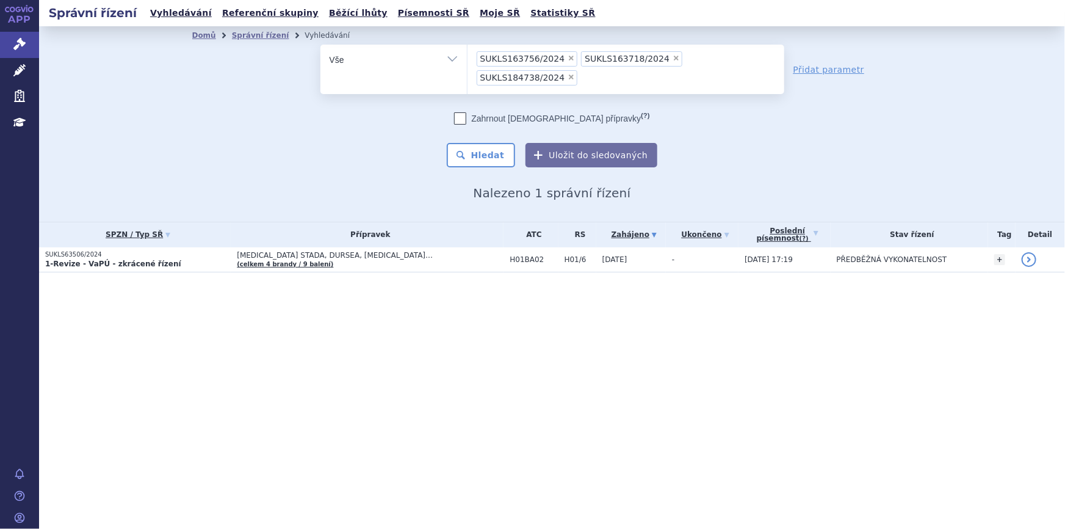
click at [774, 66] on ul "× SUKLS163756/2024 × SUKLS163718/2024 × SUKLS184738/2024" at bounding box center [626, 68] width 317 height 46
click at [468, 66] on select "SUKLS63506/2024 SUKLS163756/2024 SUKLS163718/2024 SUKLS184738/2024" at bounding box center [467, 59] width 1 height 31
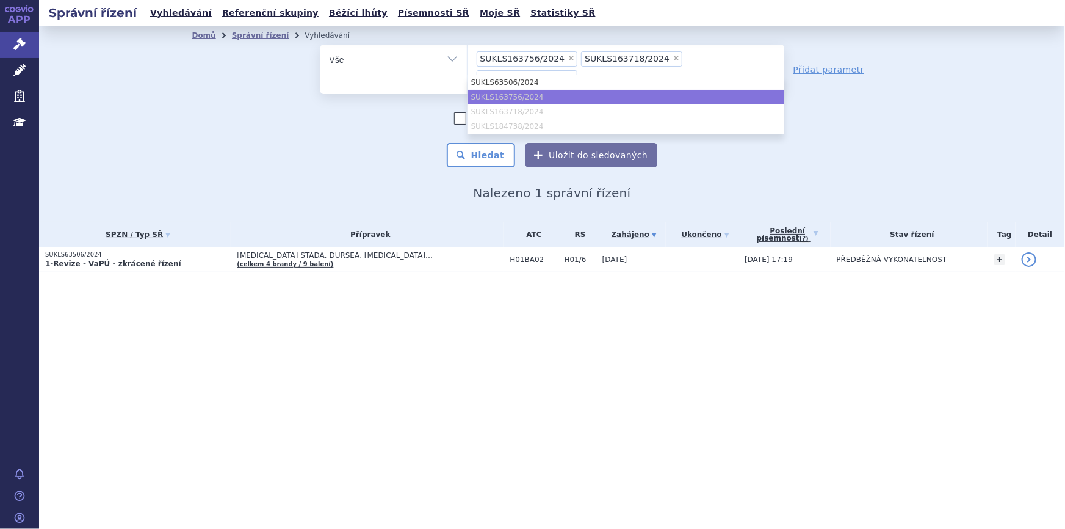
paste input "SUKLS283424/2024"
type input "SUKLS283424/2024"
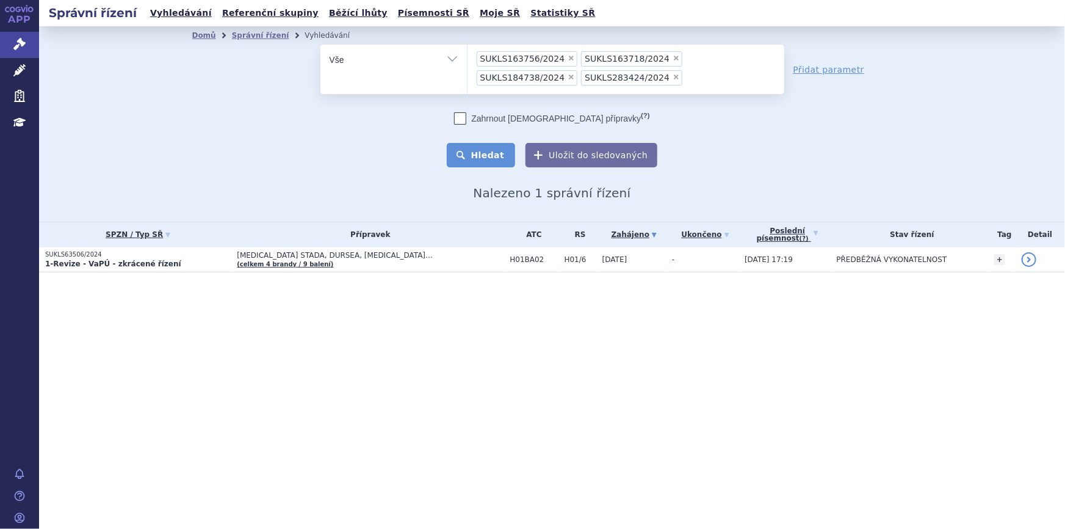
click at [511, 145] on button "Hledat" at bounding box center [481, 155] width 69 height 24
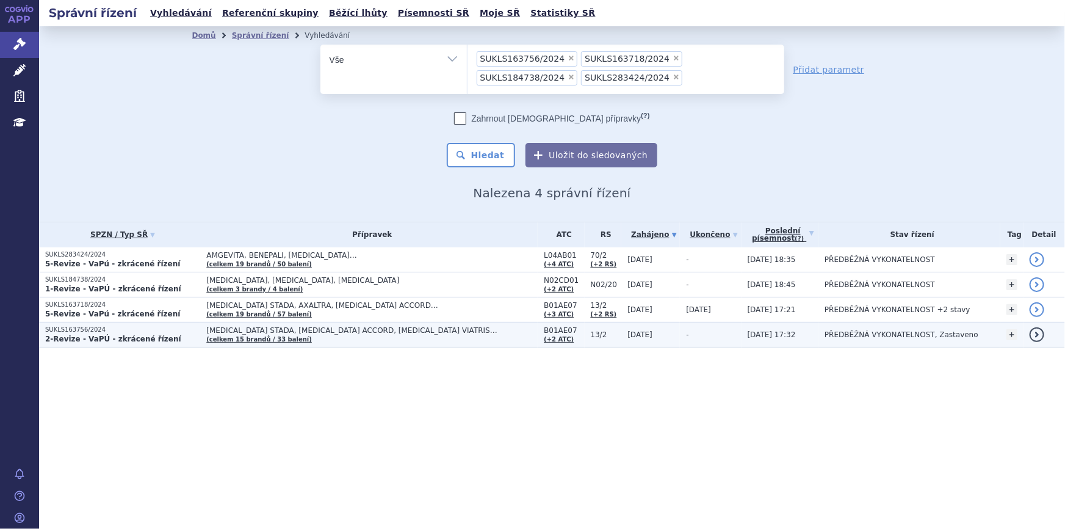
click at [352, 333] on td "APIXABAN STADA, DABIGATRAN ETEXILATE ACCORD, DABIGATRAN ETEXILATE VIATRIS… (cel…" at bounding box center [369, 334] width 338 height 25
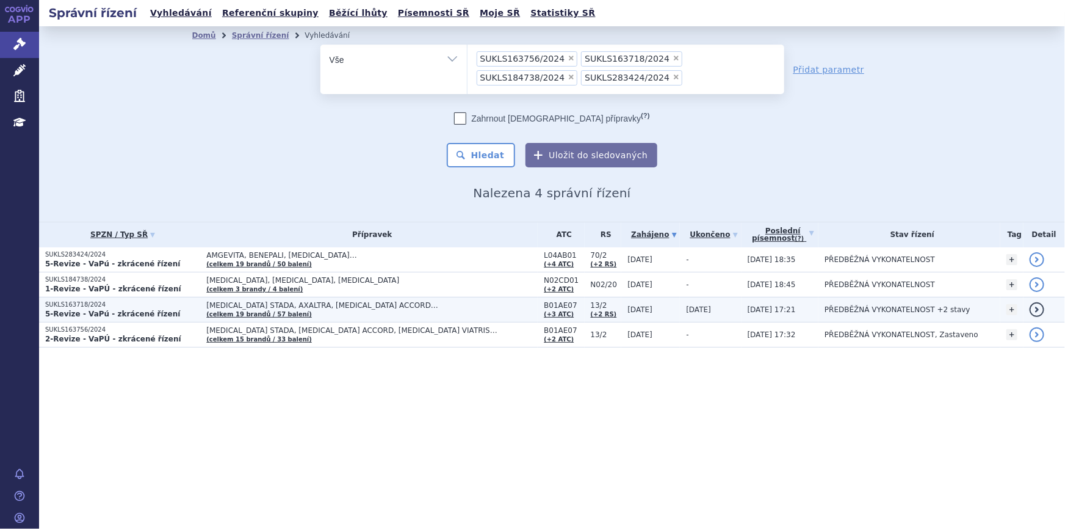
click at [347, 308] on td "APIXABAN STADA, AXALTRA, DABIGATRAN ETEXILATE ACCORD… (celkem 19 brandů / 57 ba…" at bounding box center [369, 309] width 338 height 25
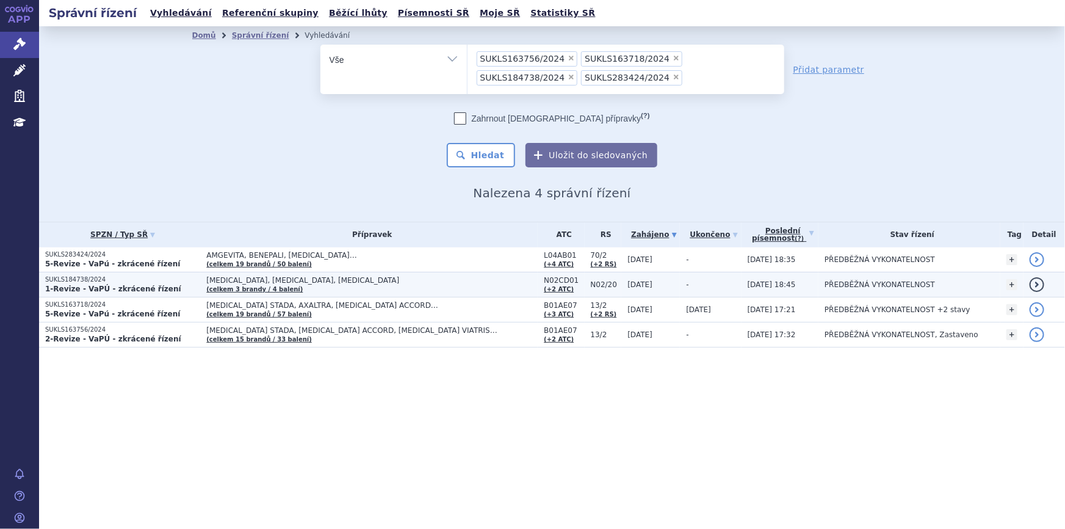
click at [338, 281] on span "AIMOVIG, AJOVY, EMGALITY" at bounding box center [358, 280] width 305 height 9
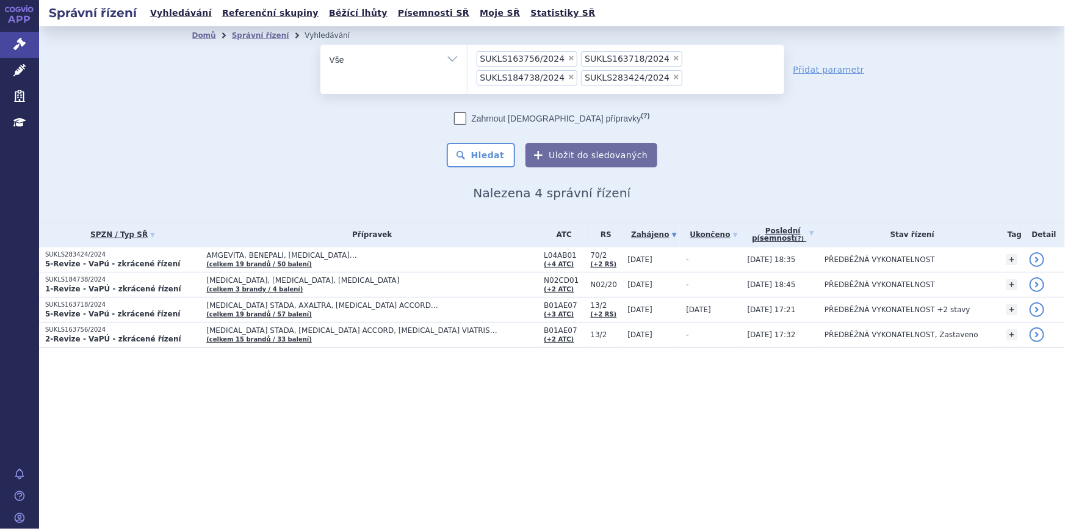
click at [337, 256] on span "AMGEVITA, BENEPALI, CIMZIA…" at bounding box center [358, 255] width 305 height 9
click at [568, 60] on span "×" at bounding box center [571, 57] width 7 height 7
click at [468, 60] on select "SUKLS163756/2024 SUKLS163718/2024 SUKLS184738/2024 SUKLS283424/2024" at bounding box center [467, 59] width 1 height 31
click at [568, 60] on span "×" at bounding box center [571, 57] width 7 height 7
click at [468, 60] on select "SUKLS163756/2024 SUKLS163718/2024 SUKLS184738/2024 SUKLS283424/2024" at bounding box center [467, 59] width 1 height 31
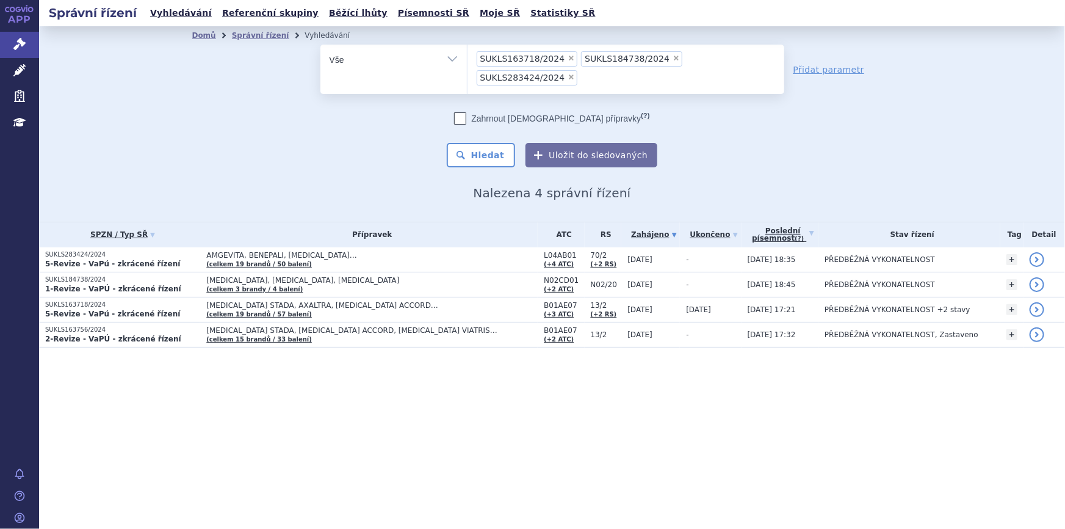
click at [468, 60] on select "SUKLS163756/2024 SUKLS163718/2024 SUKLS184738/2024 SUKLS283424/2024" at bounding box center [467, 59] width 1 height 31
select select "SUKLS283424/2024"
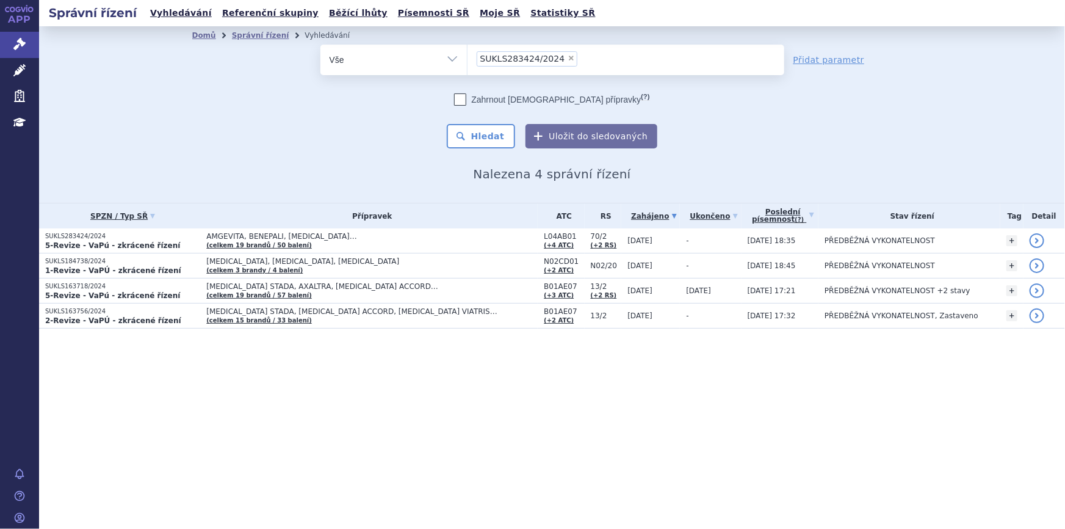
click at [568, 60] on span "×" at bounding box center [571, 57] width 7 height 7
click at [468, 60] on select "SUKLS163756/2024 SUKLS163718/2024 SUKLS184738/2024 SUKLS283424/2024" at bounding box center [467, 59] width 1 height 31
select select
type input "SUKLS267201/2023"
select select "SUKLS267201/2023"
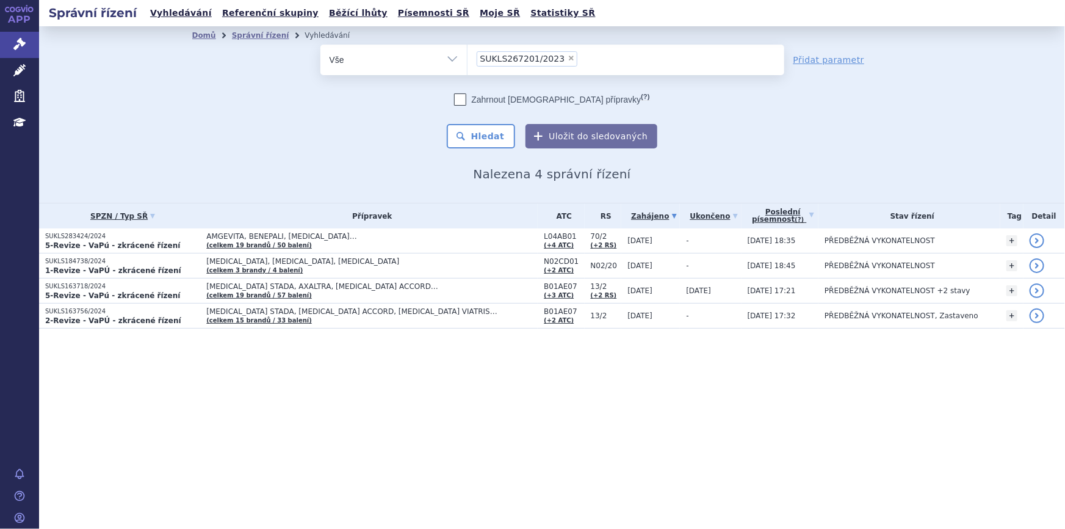
click at [596, 59] on ul "× SUKLS267201/2023" at bounding box center [626, 58] width 317 height 27
click at [468, 59] on select "SUKLS163756/2024 SUKLS163718/2024 SUKLS184738/2024 SUKLS283424/2024 SUKLS267201…" at bounding box center [467, 59] width 1 height 31
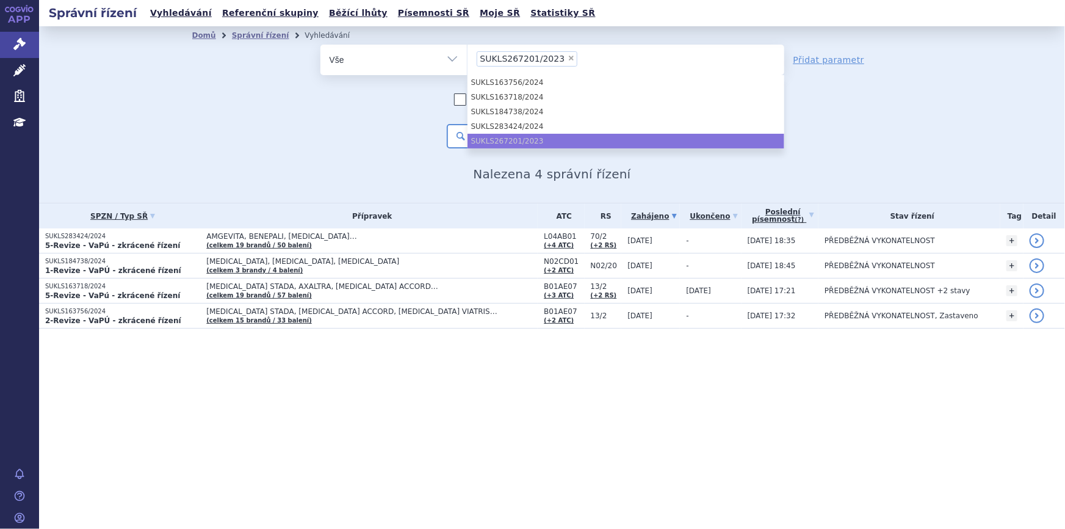
paste input "SUKLS267105/2023"
type input "SUKLS267105/2023"
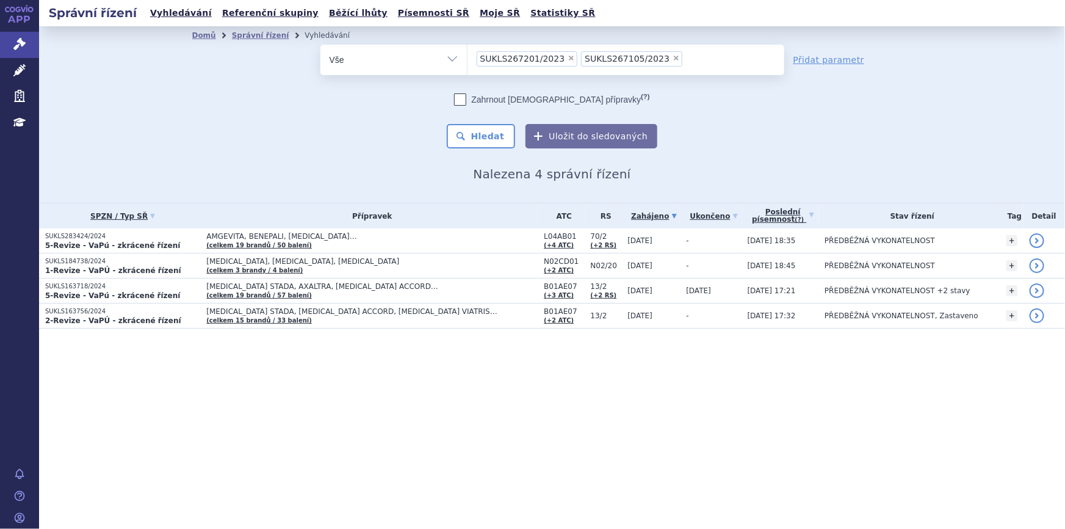
click at [688, 59] on ul "× SUKLS267201/2023 × SUKLS267105/2023" at bounding box center [626, 58] width 317 height 27
click at [468, 59] on select "SUKLS163756/2024 SUKLS163718/2024 SUKLS184738/2024 SUKLS283424/2024 SUKLS267201…" at bounding box center [467, 59] width 1 height 31
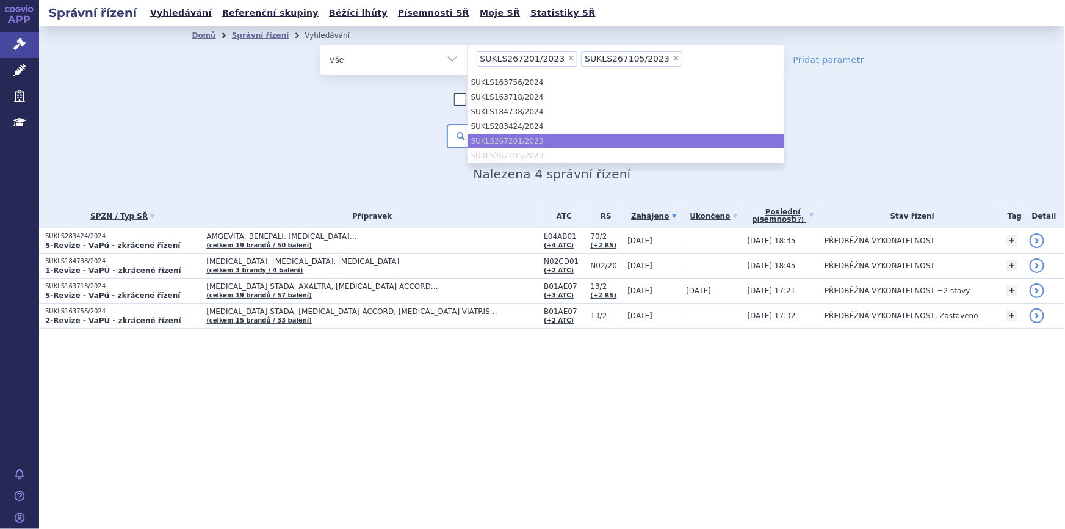
paste input "SUKLS247228/2022"
type input "SUKLS247228/2022"
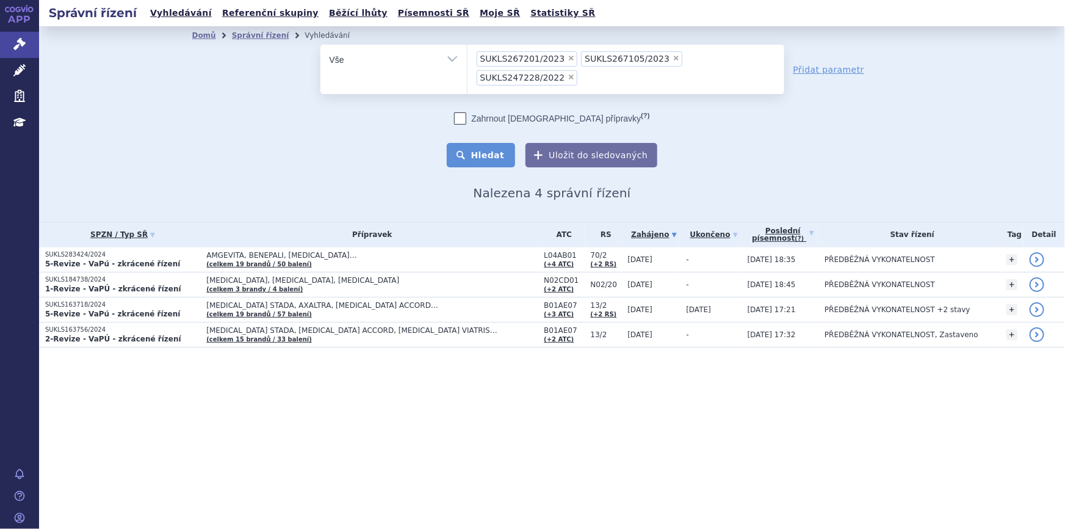
click at [510, 143] on button "Hledat" at bounding box center [481, 155] width 69 height 24
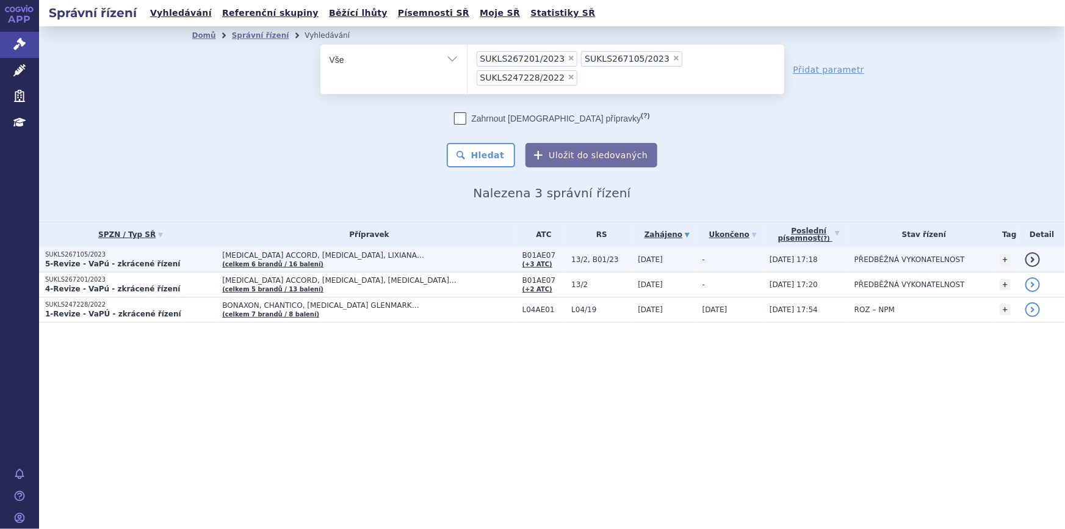
click at [571, 255] on span "13/2, B01/23" at bounding box center [601, 259] width 60 height 9
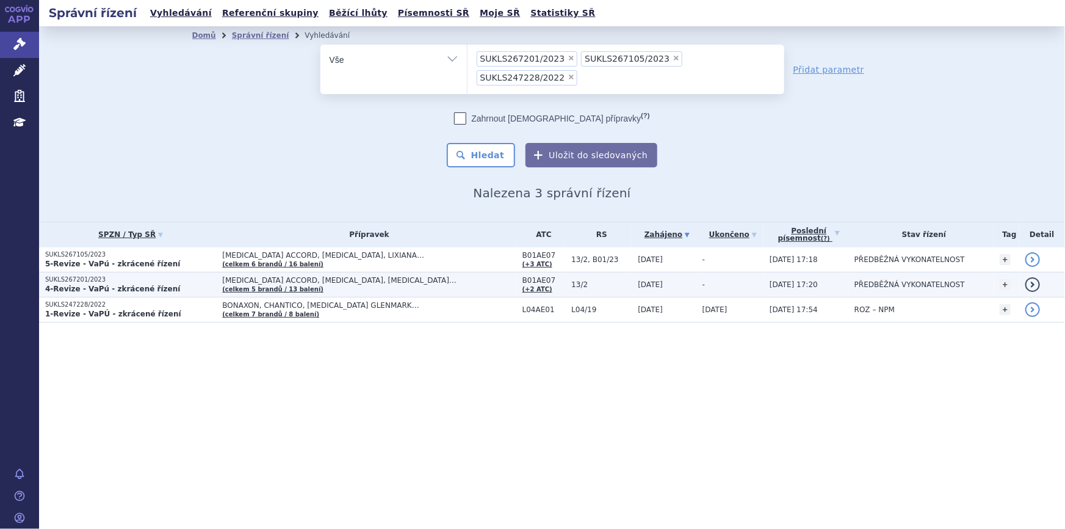
click at [571, 280] on span "13/2" at bounding box center [601, 284] width 60 height 9
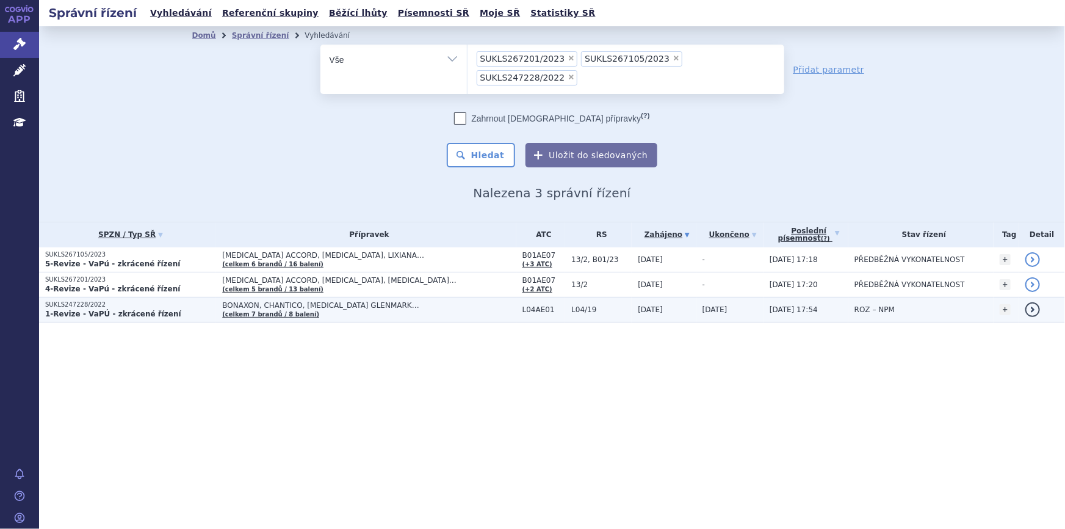
click at [582, 305] on span "L04/19" at bounding box center [601, 309] width 60 height 9
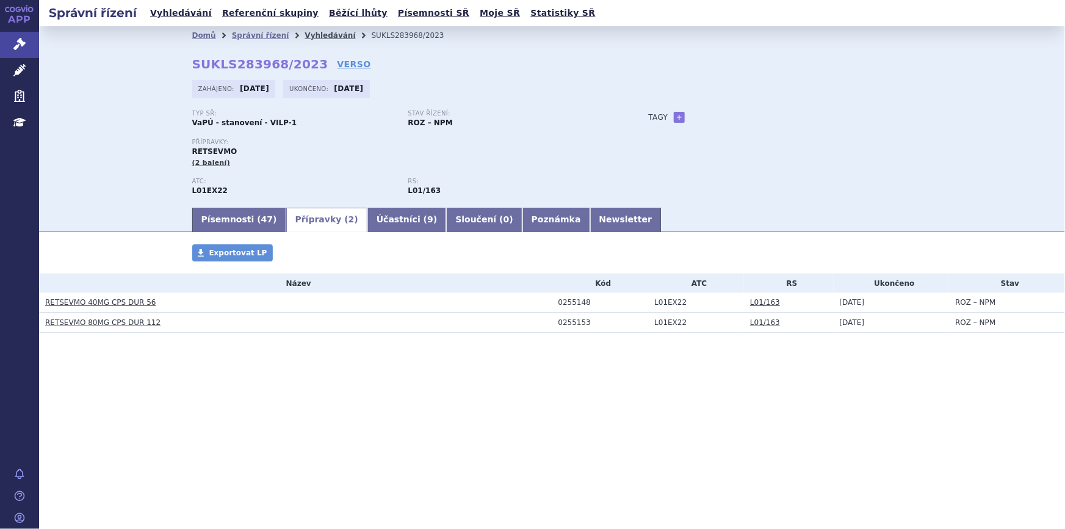
click at [305, 39] on link "Vyhledávání" at bounding box center [330, 35] width 51 height 9
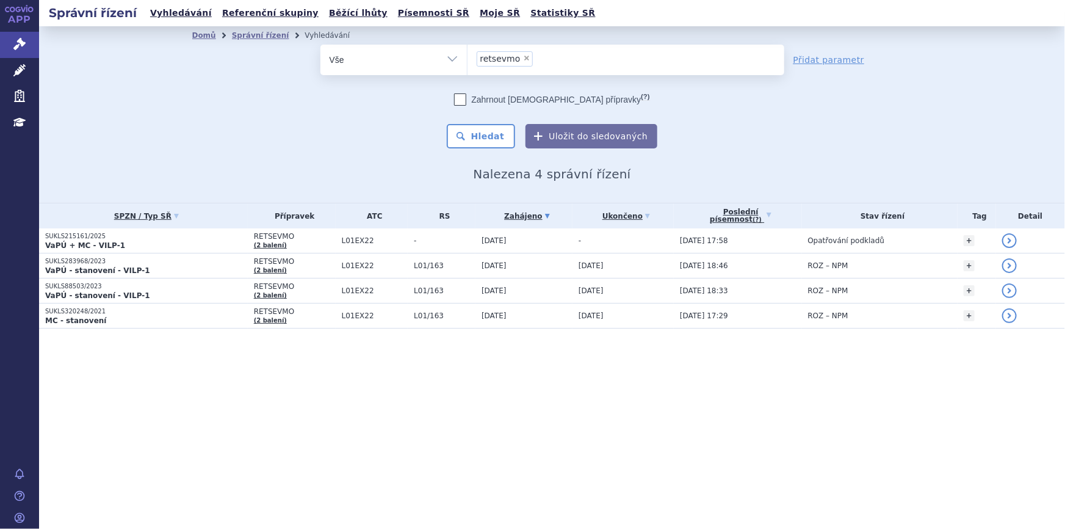
click at [523, 58] on span "×" at bounding box center [526, 57] width 7 height 7
click at [468, 58] on select "retsevmo" at bounding box center [467, 59] width 1 height 31
select select
type input "SUKLS283424/2024"
select select "SUKLS283424/2024"
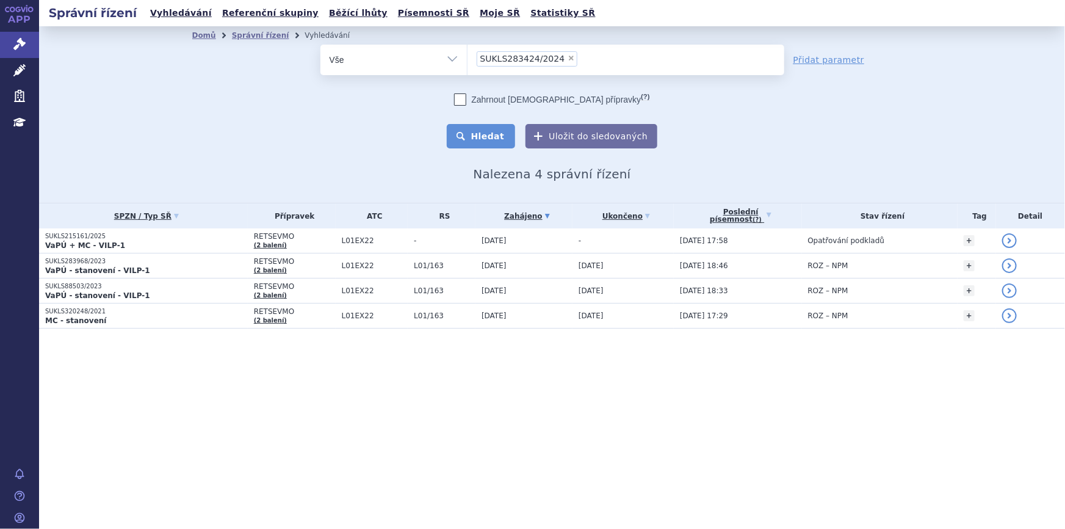
click at [508, 135] on button "Hledat" at bounding box center [481, 136] width 69 height 24
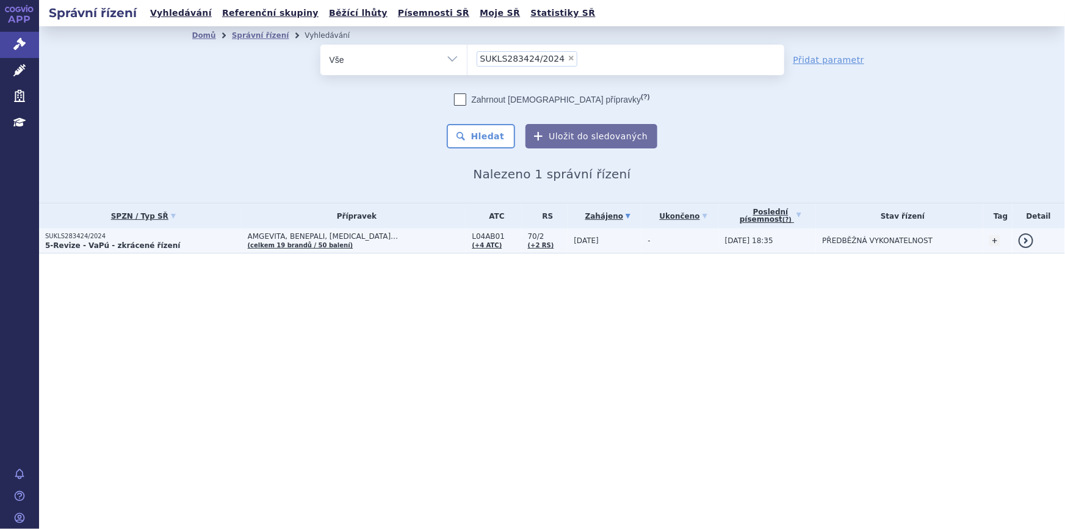
click at [389, 245] on td "AMGEVITA, BENEPALI, [MEDICAL_DATA]… (celkem 19 brandů / 50 balení)" at bounding box center [354, 240] width 225 height 25
